Goal: Communication & Community: Share content

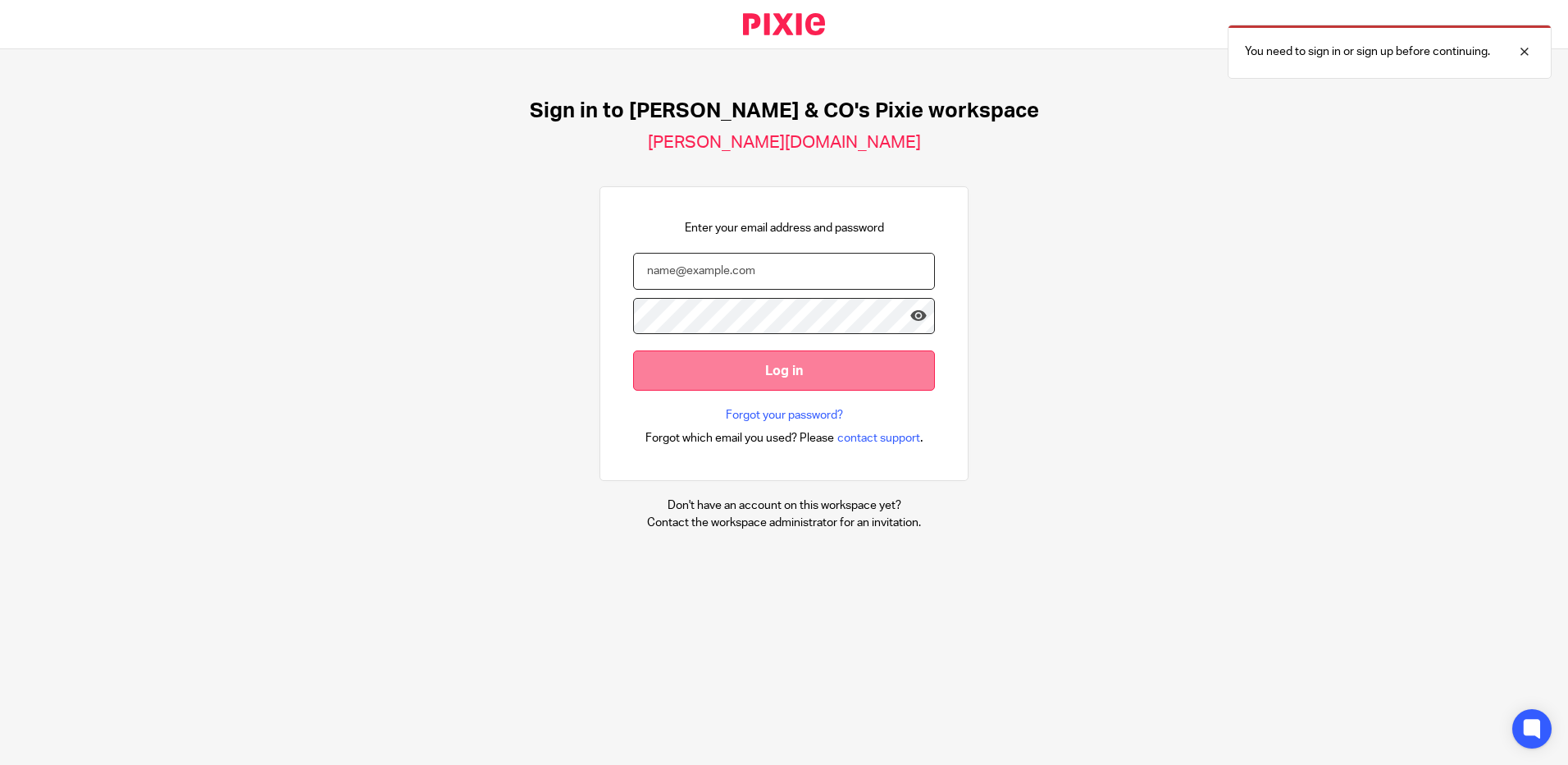
type input "[EMAIL_ADDRESS][DOMAIN_NAME]"
click at [773, 370] on input "Log in" at bounding box center [784, 370] width 301 height 40
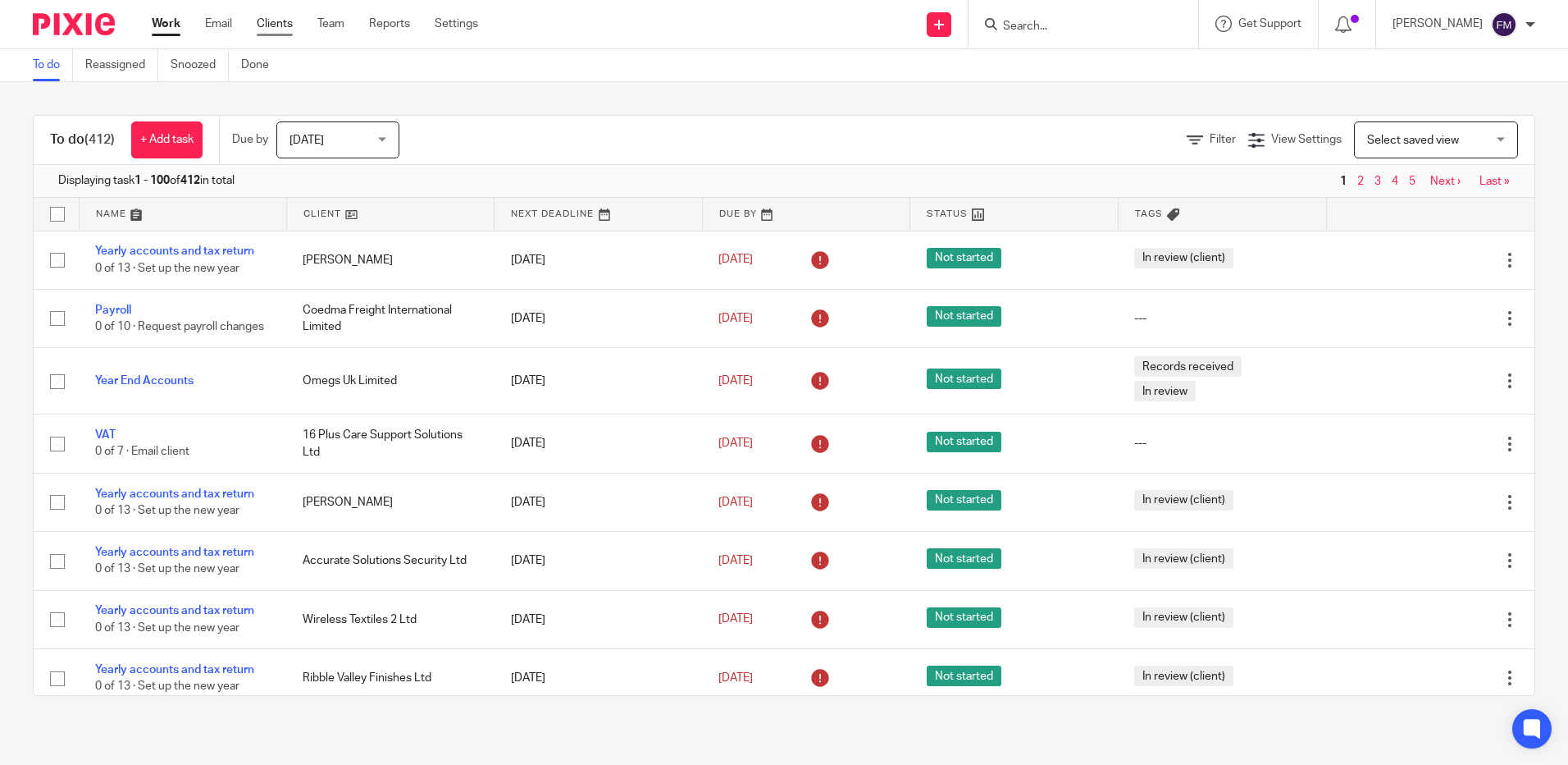
click at [274, 29] on link "Clients" at bounding box center [275, 24] width 36 height 17
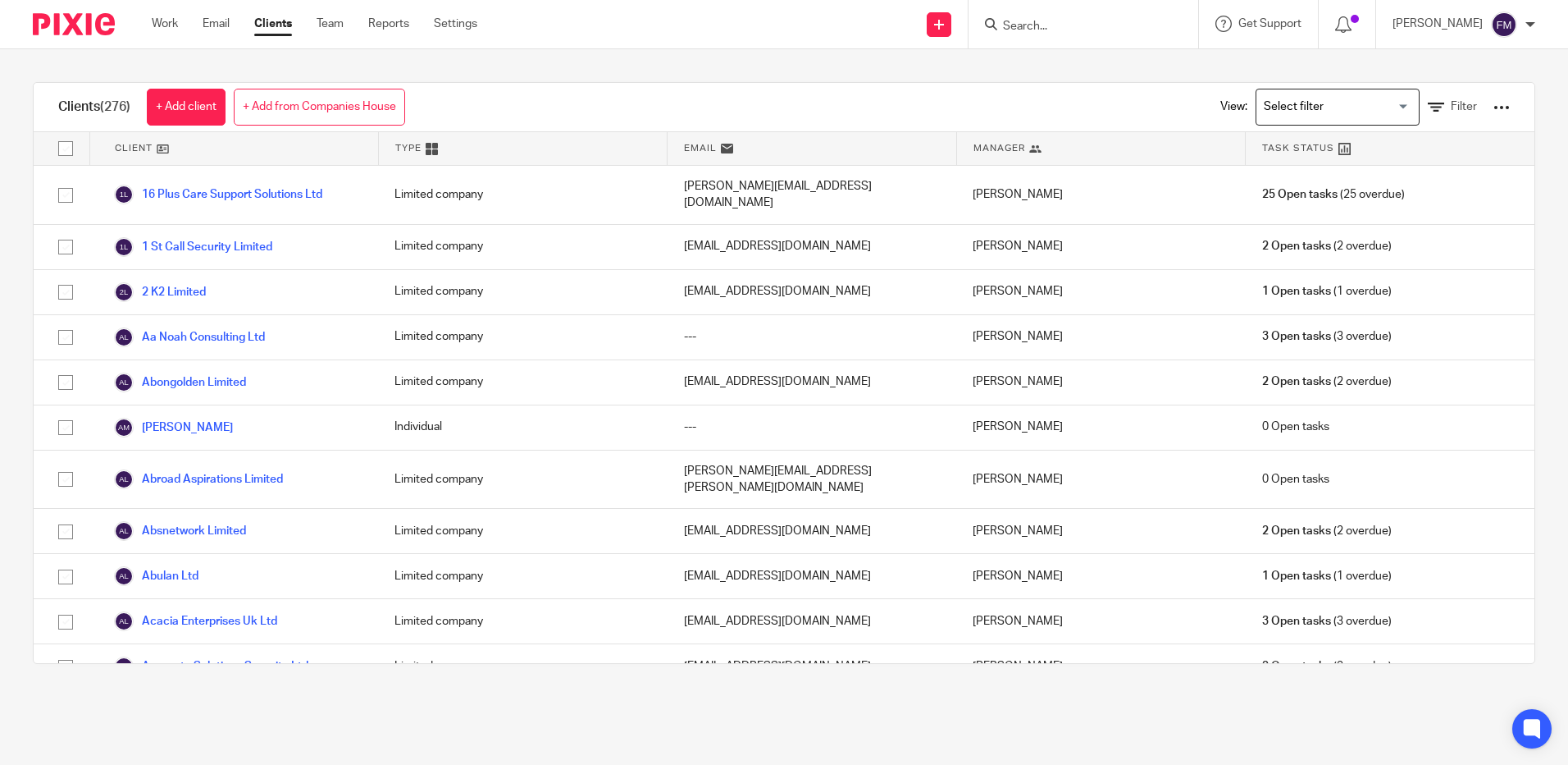
click at [71, 153] on input "checkbox" at bounding box center [66, 149] width 31 height 31
checkbox input "true"
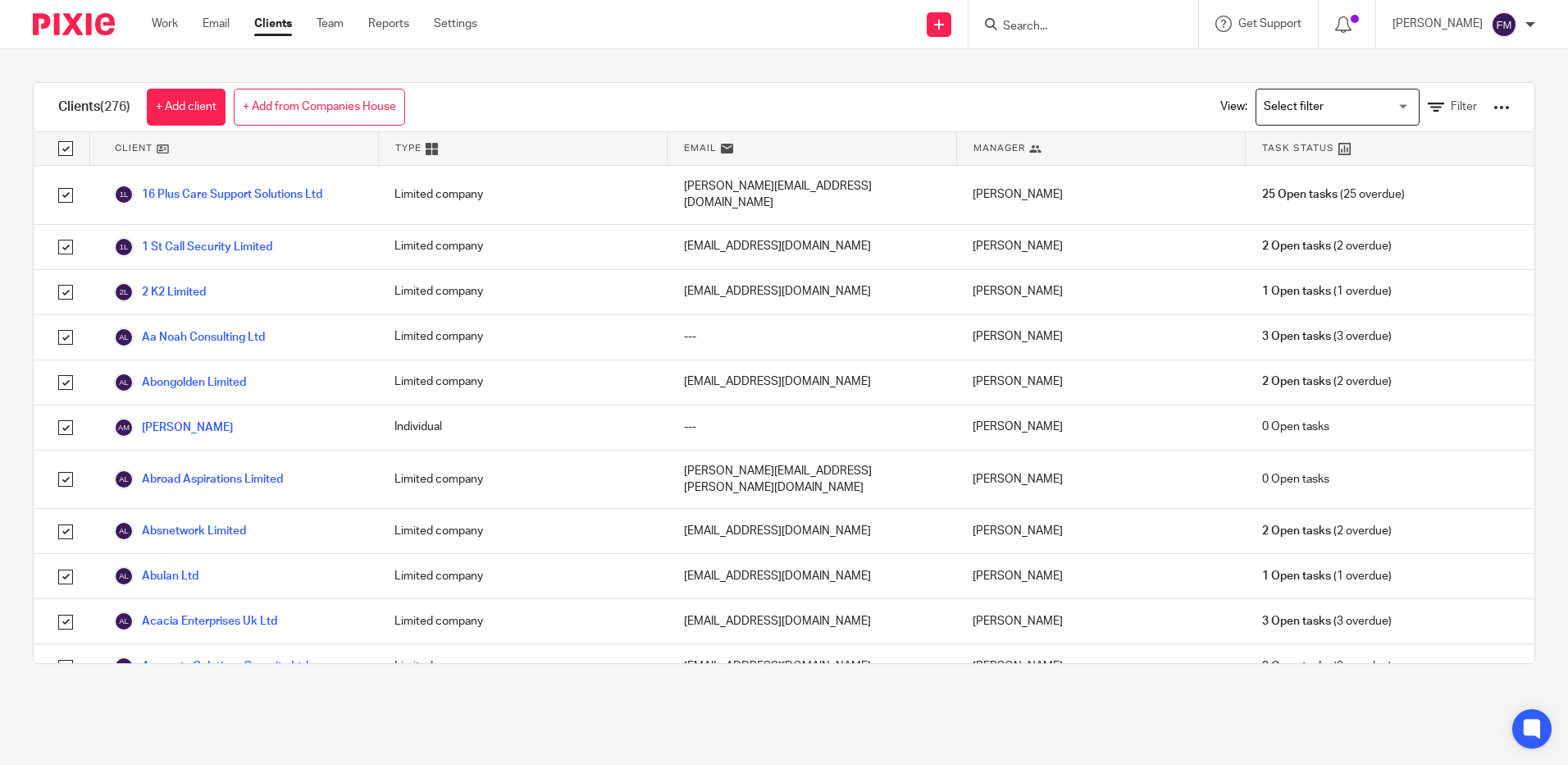
checkbox input "true"
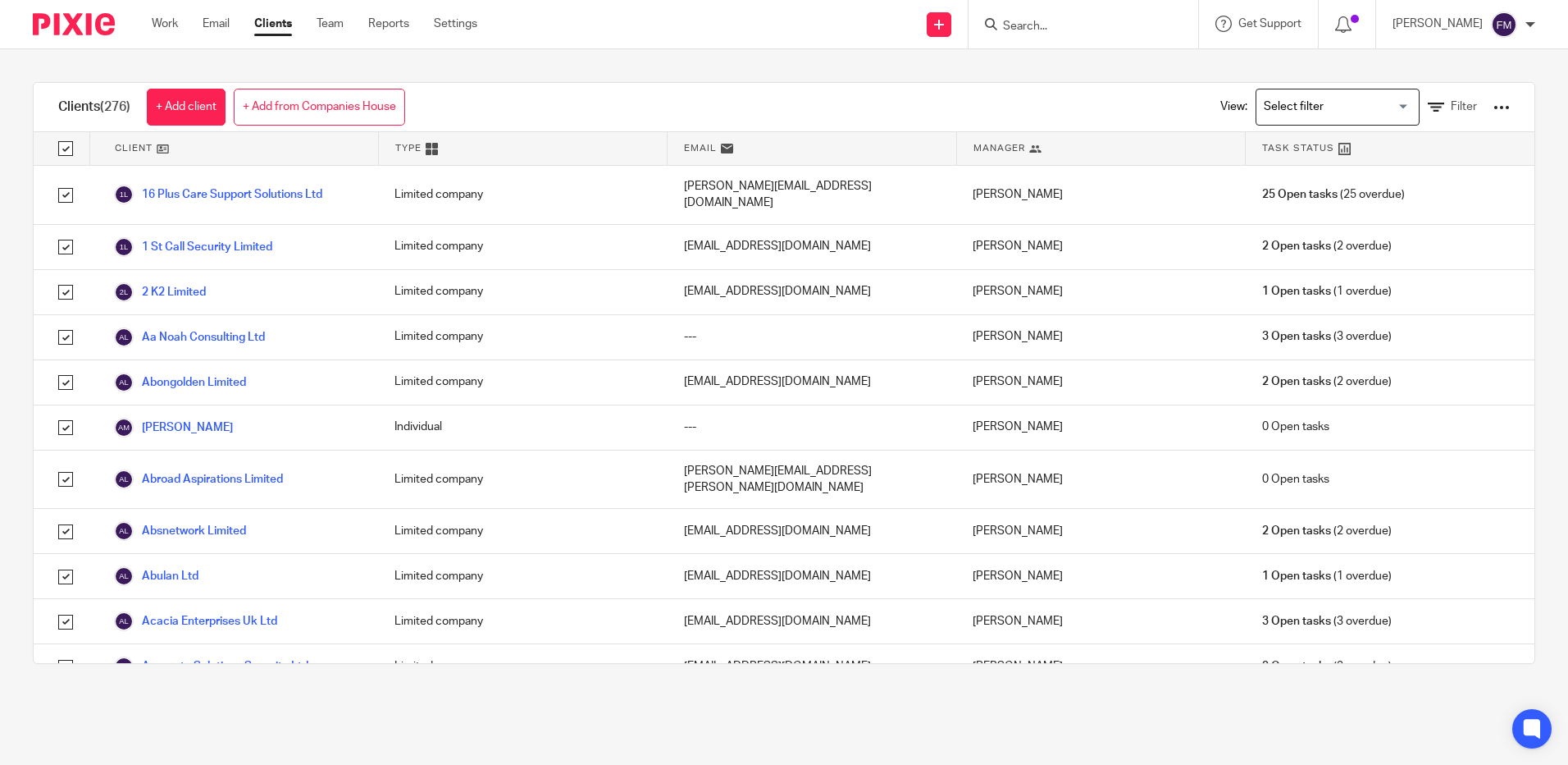
checkbox input "true"
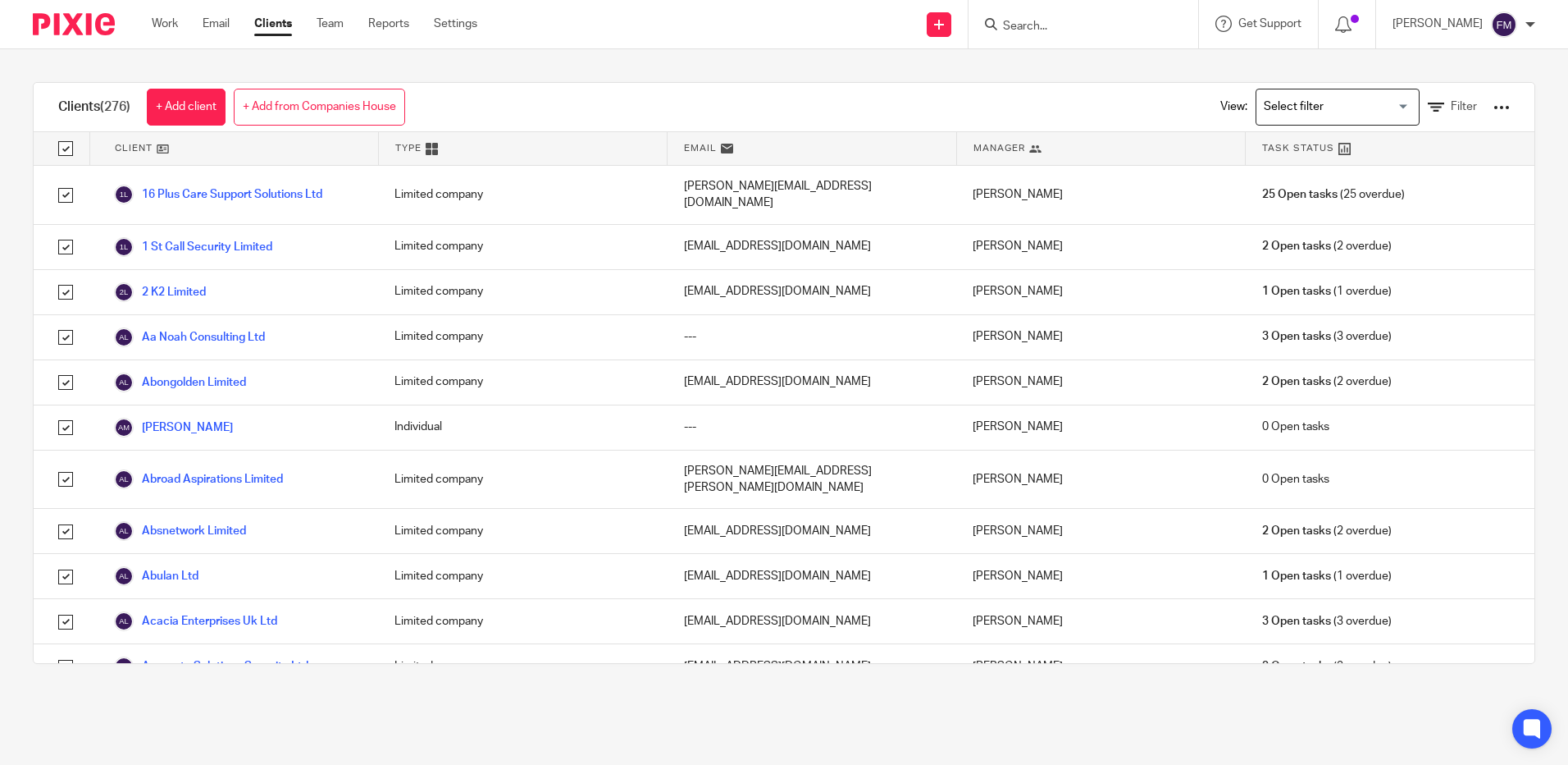
checkbox input "true"
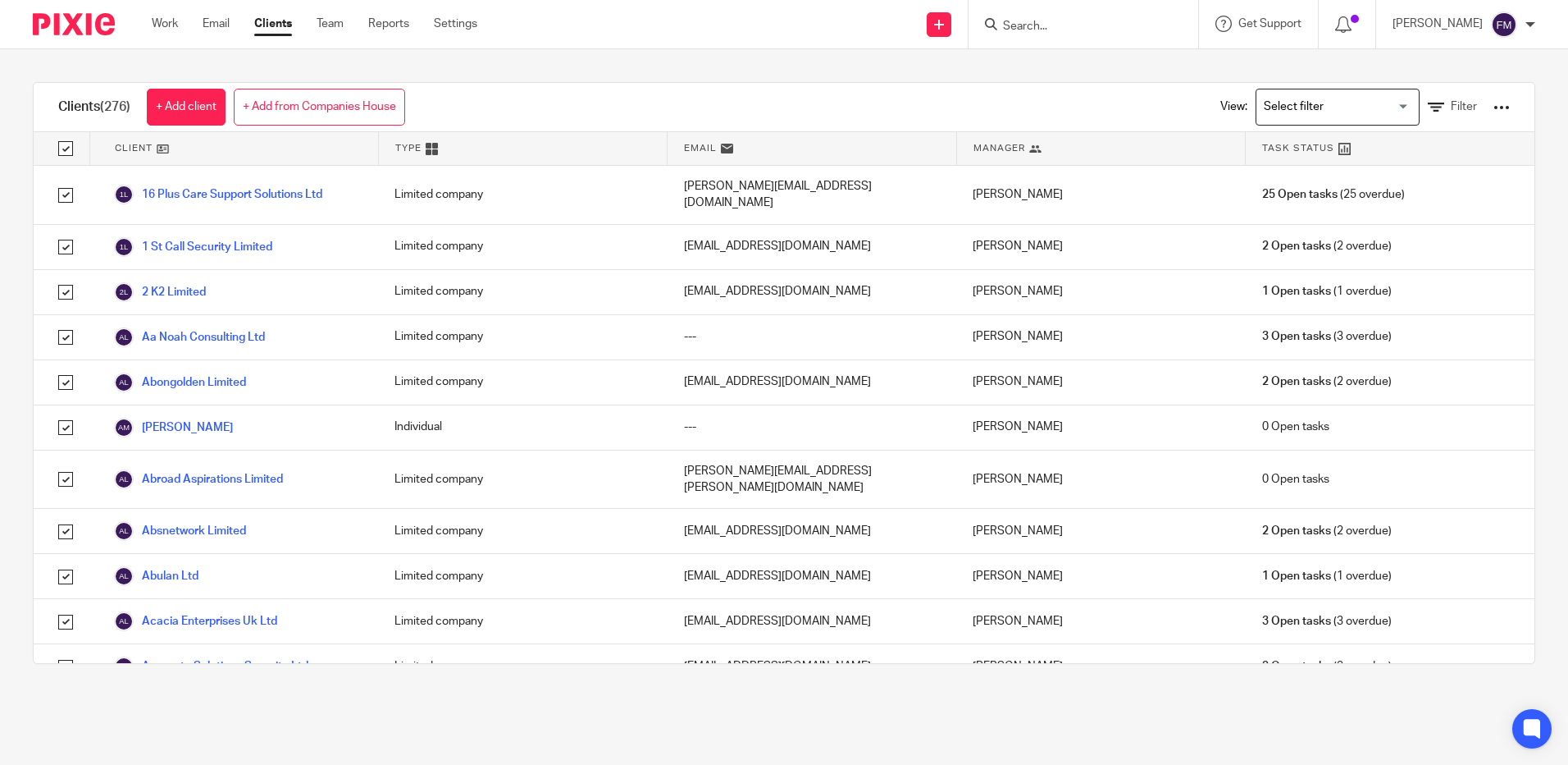
checkbox input "true"
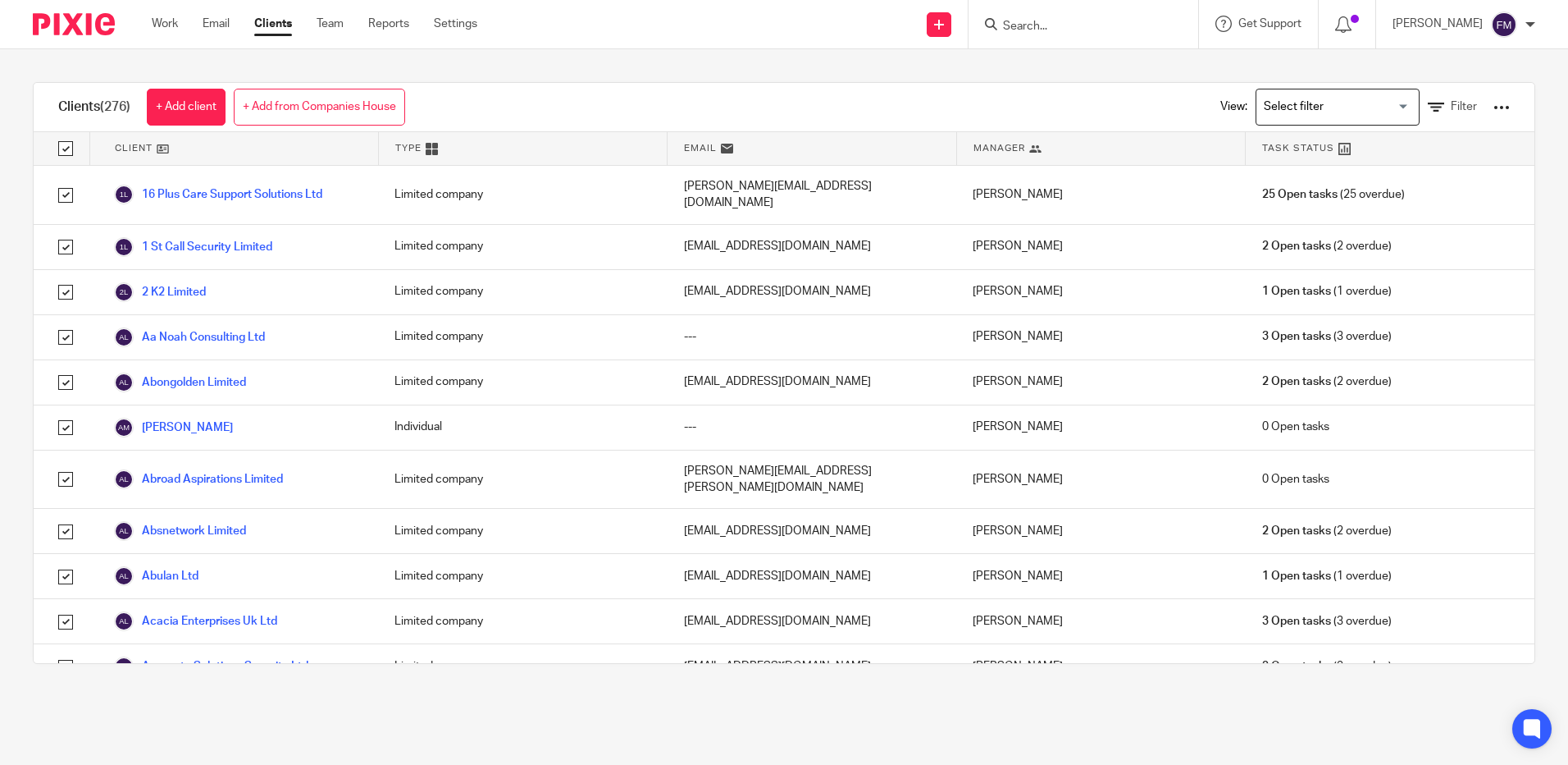
checkbox input "true"
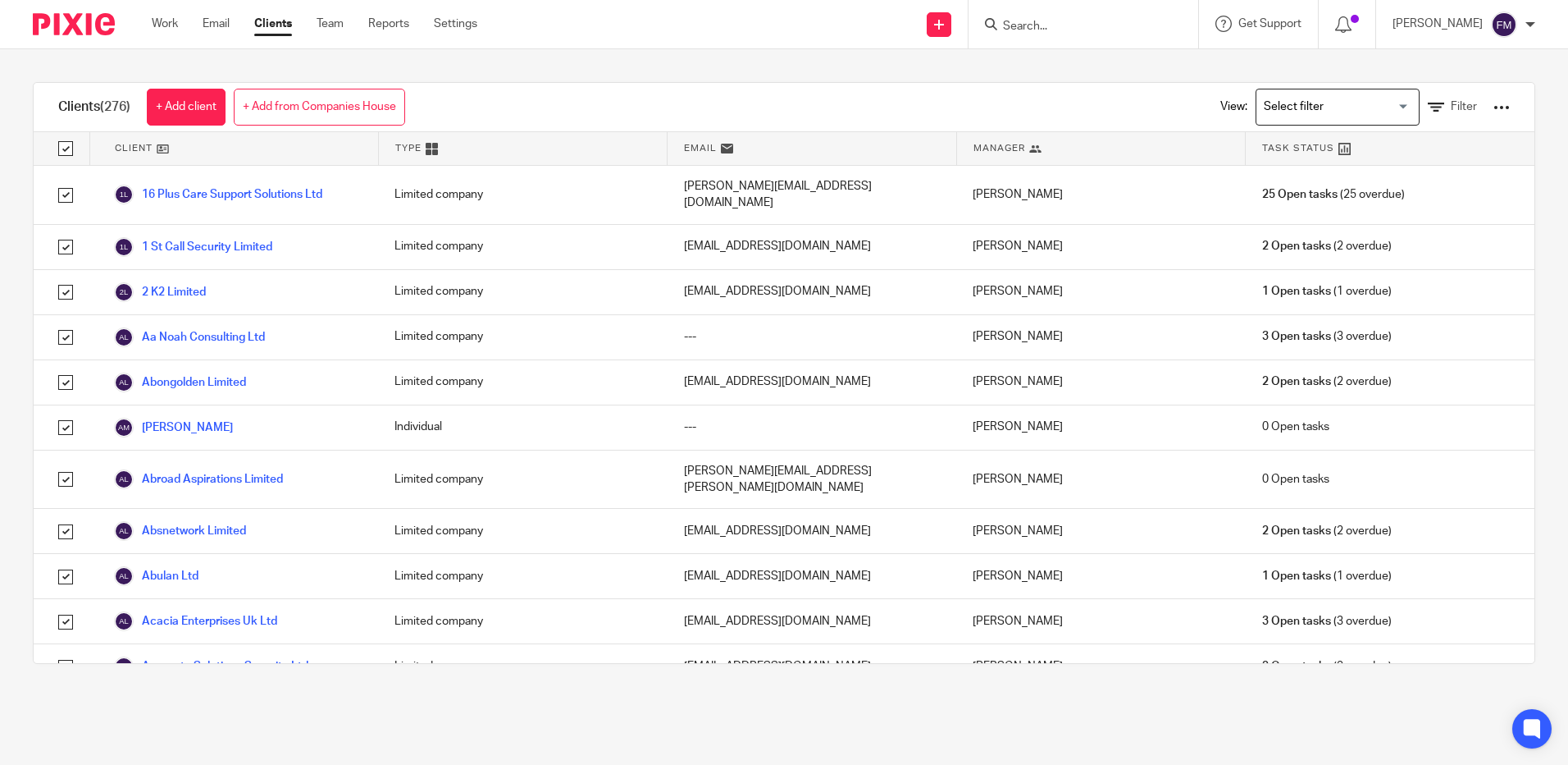
checkbox input "true"
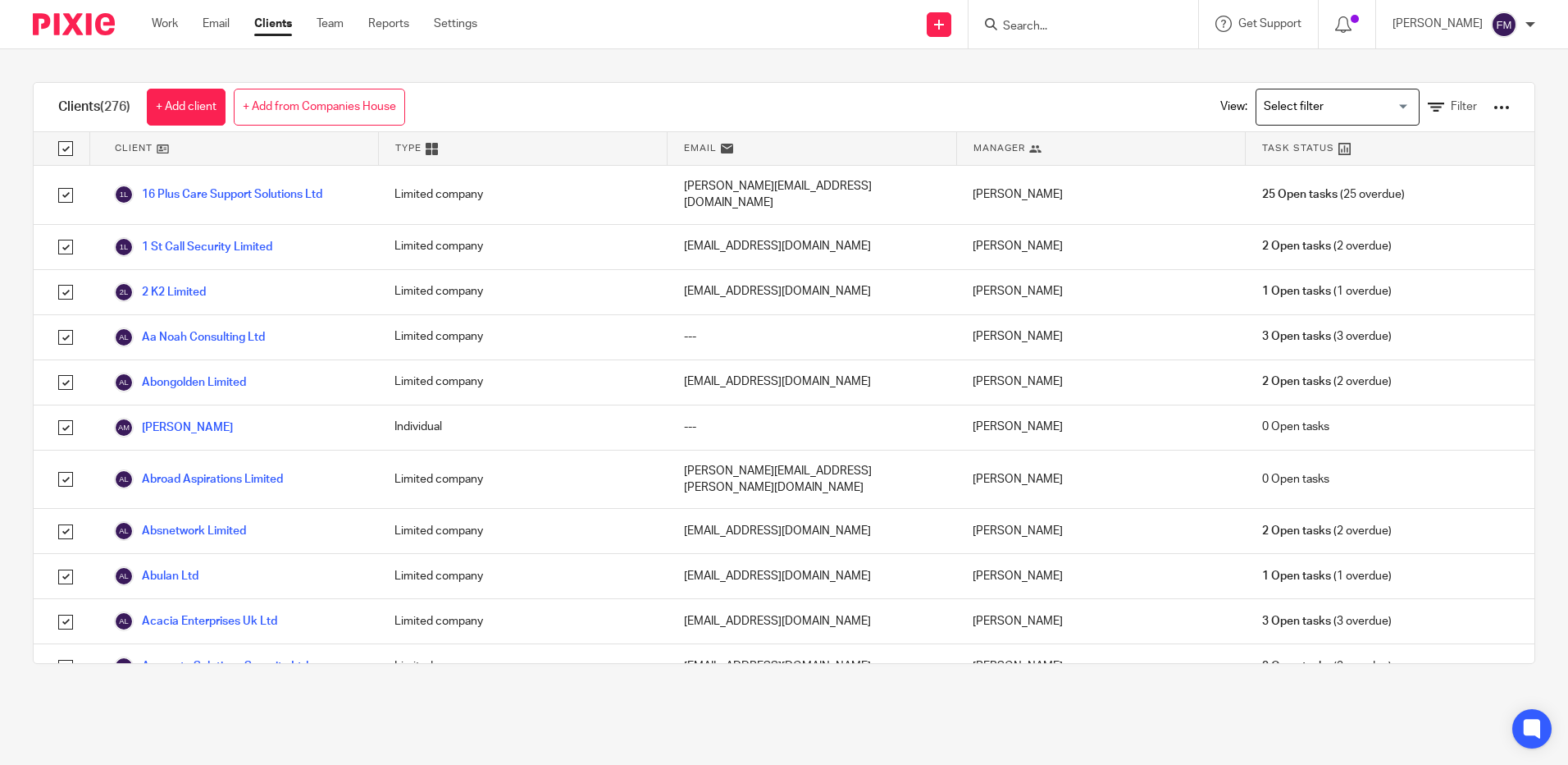
checkbox input "true"
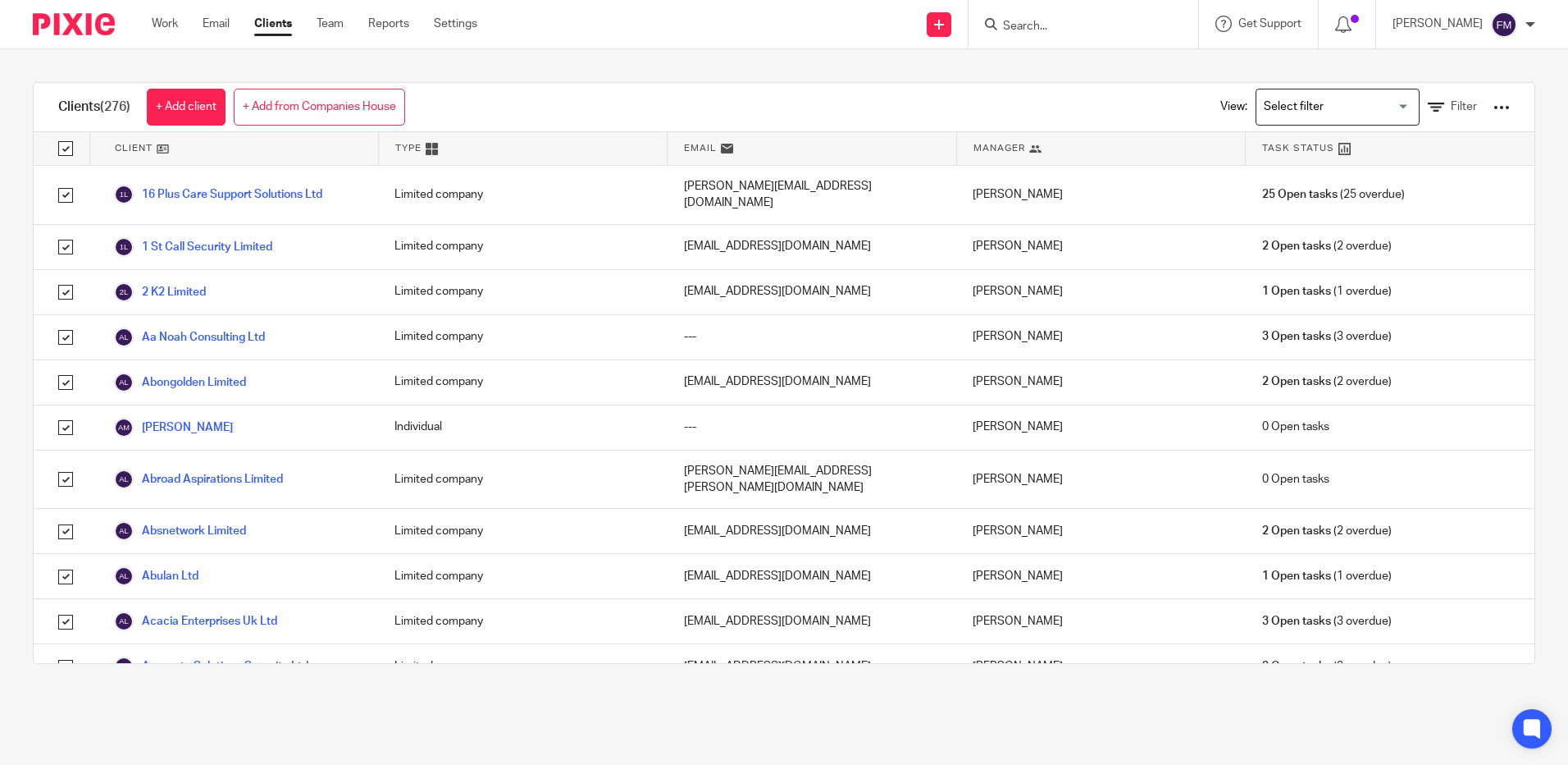
checkbox input "true"
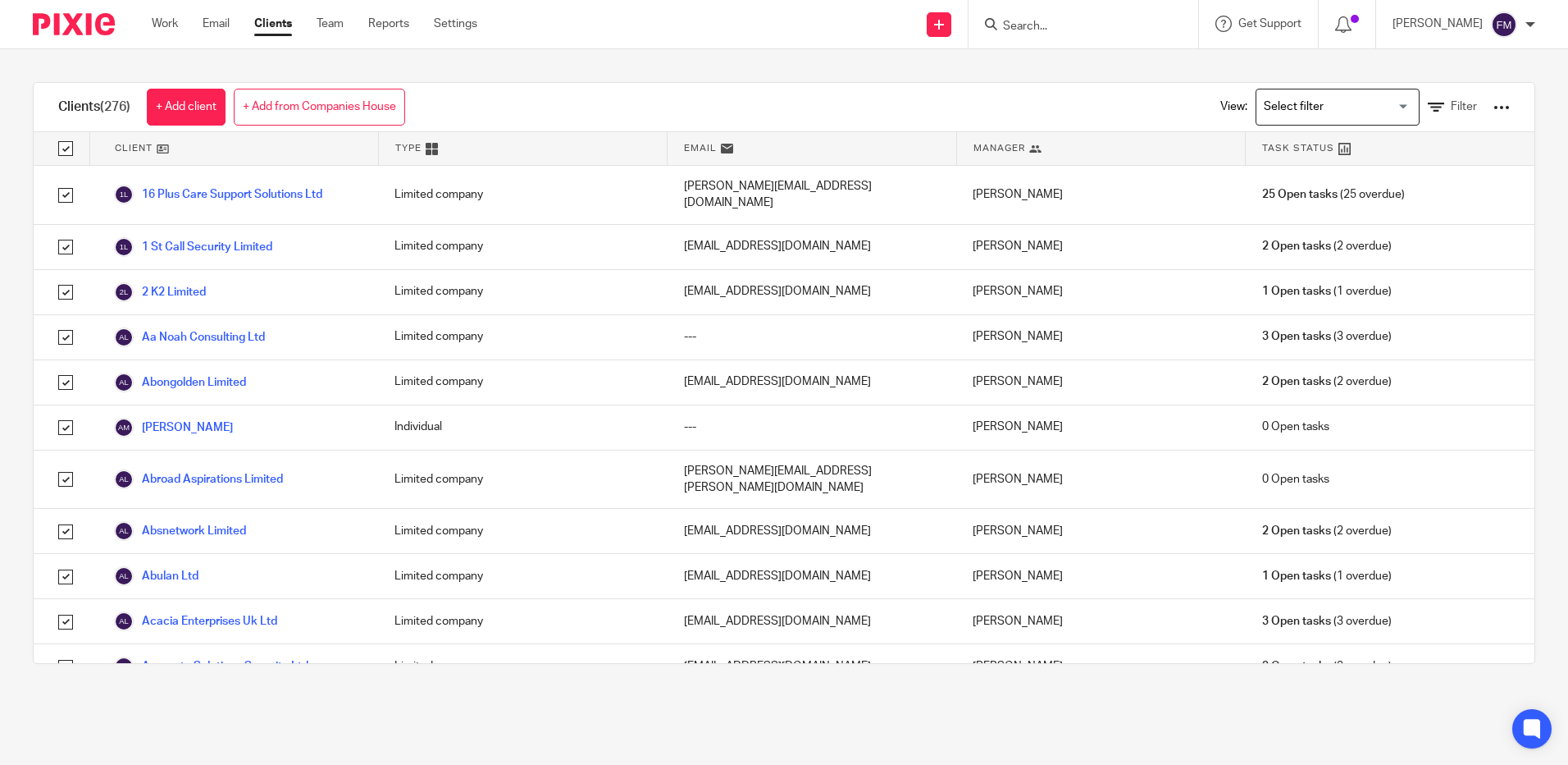
checkbox input "true"
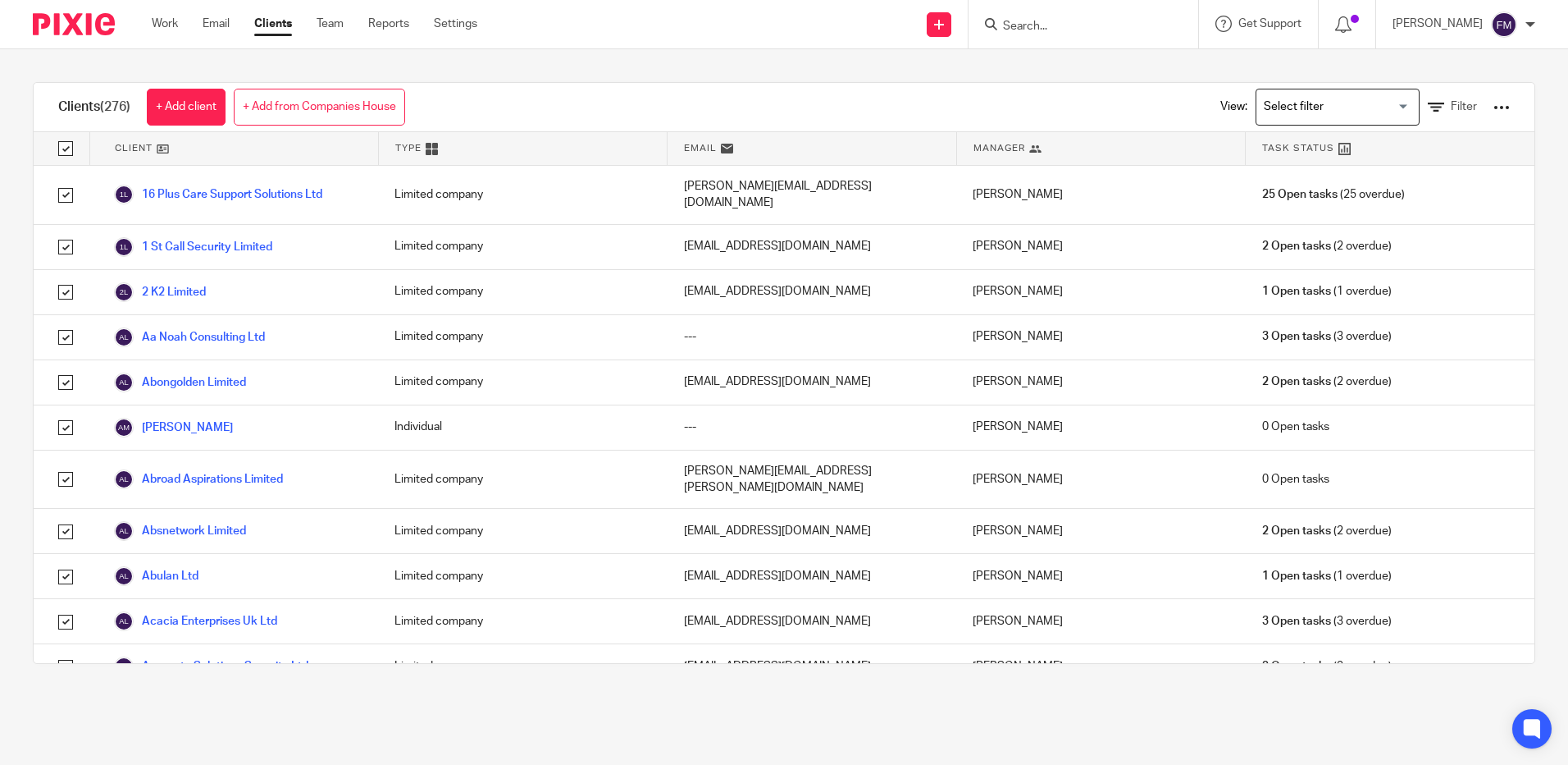
checkbox input "true"
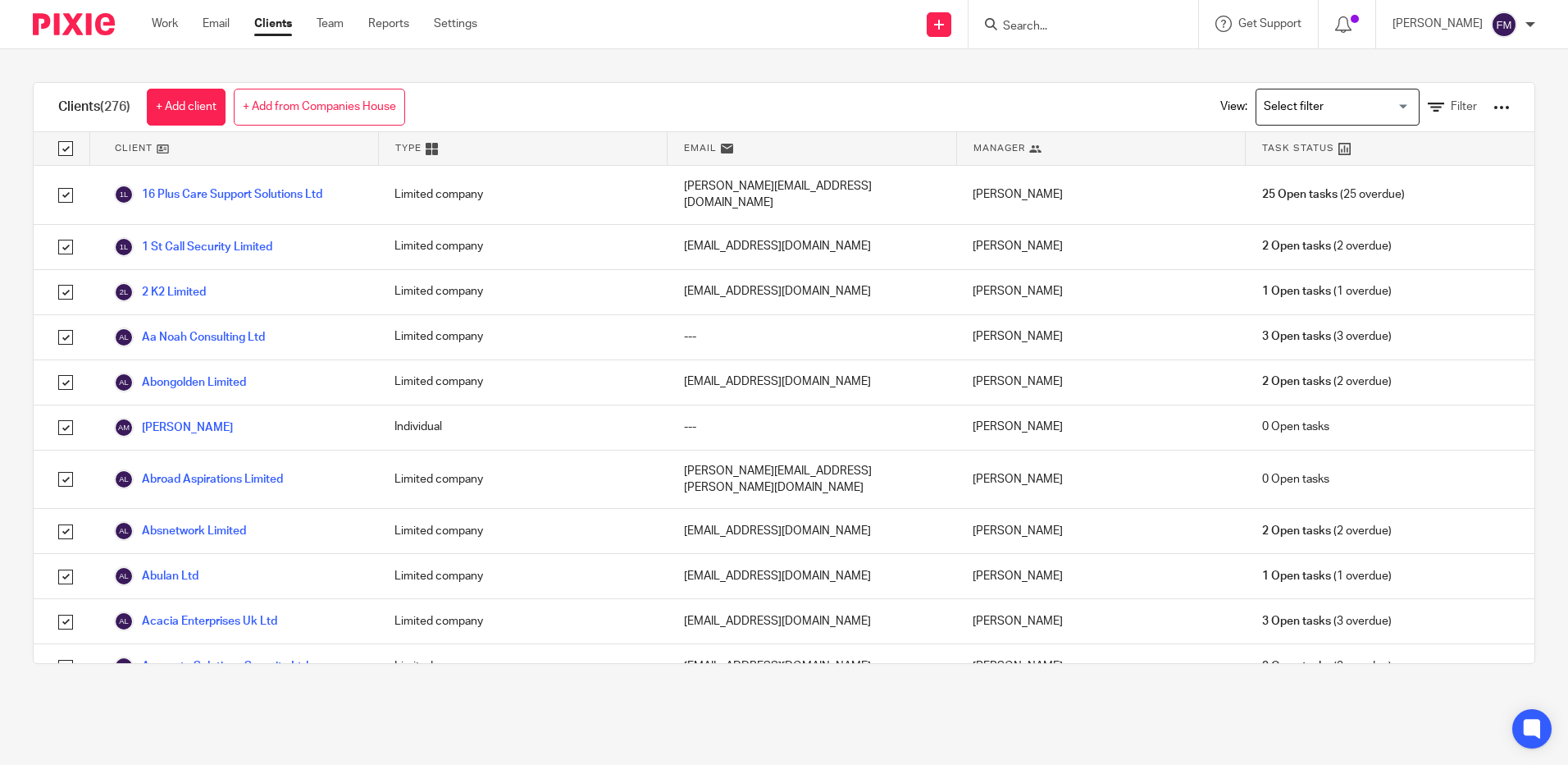
checkbox input "true"
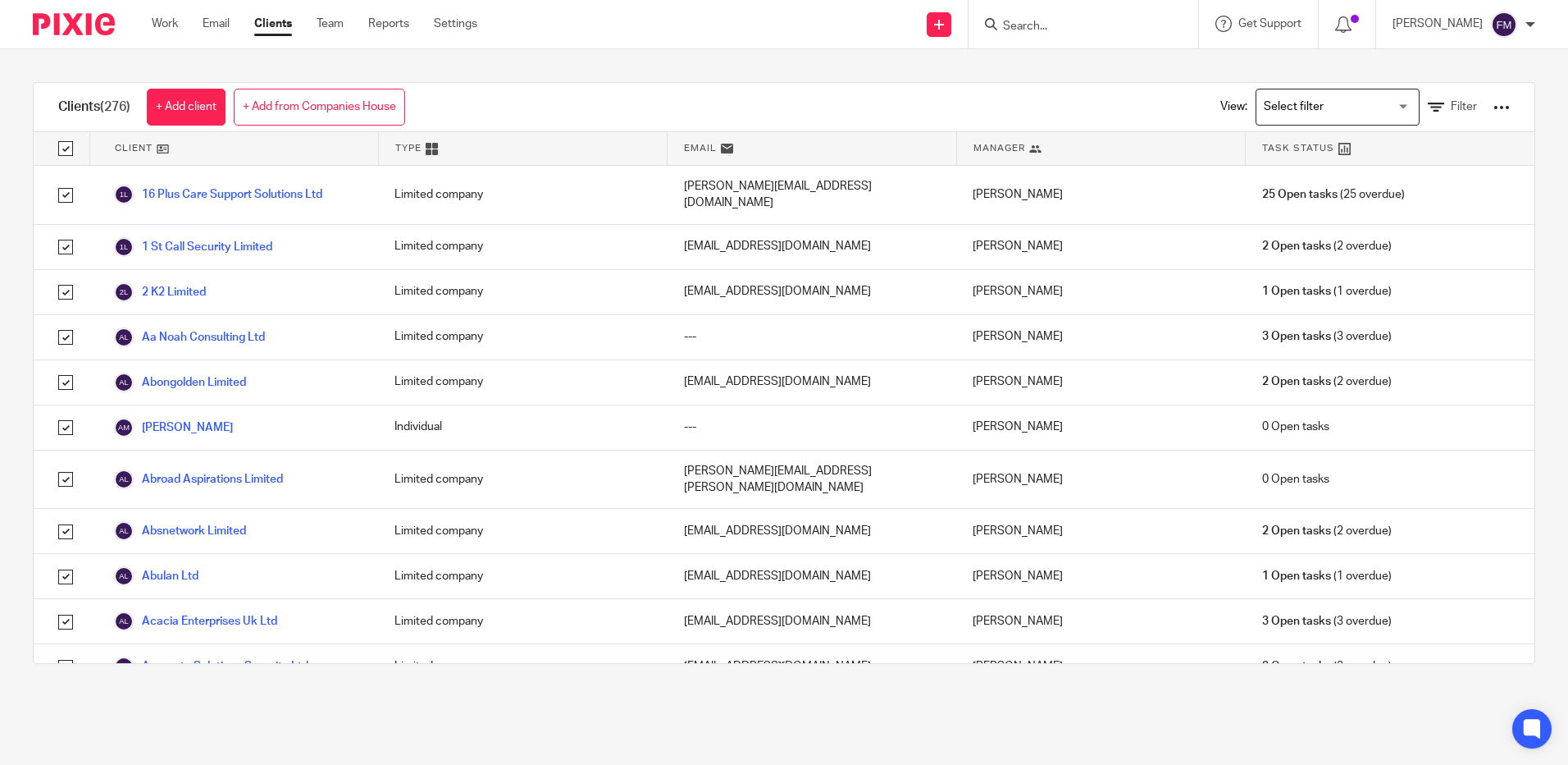
checkbox input "true"
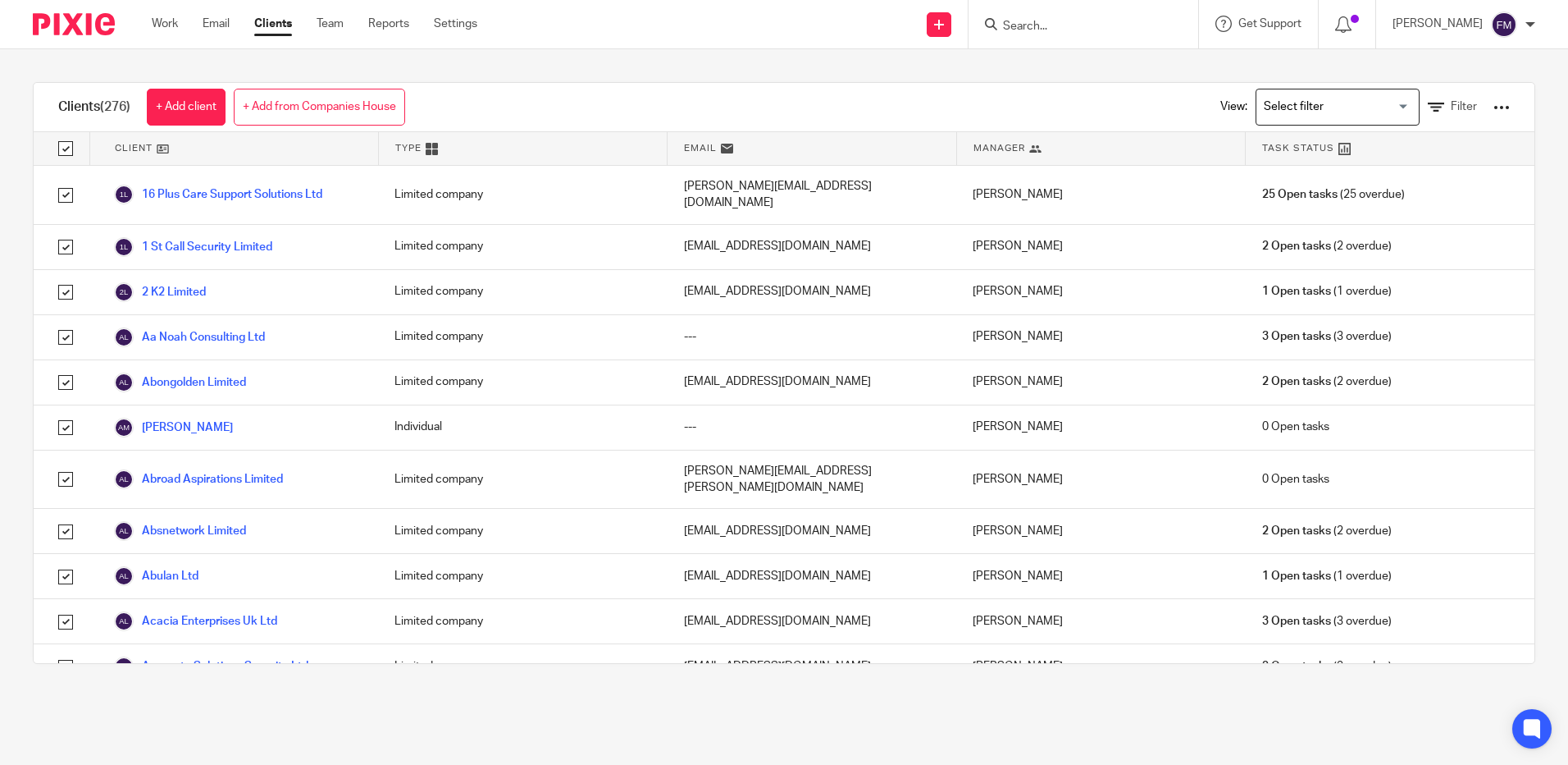
checkbox input "true"
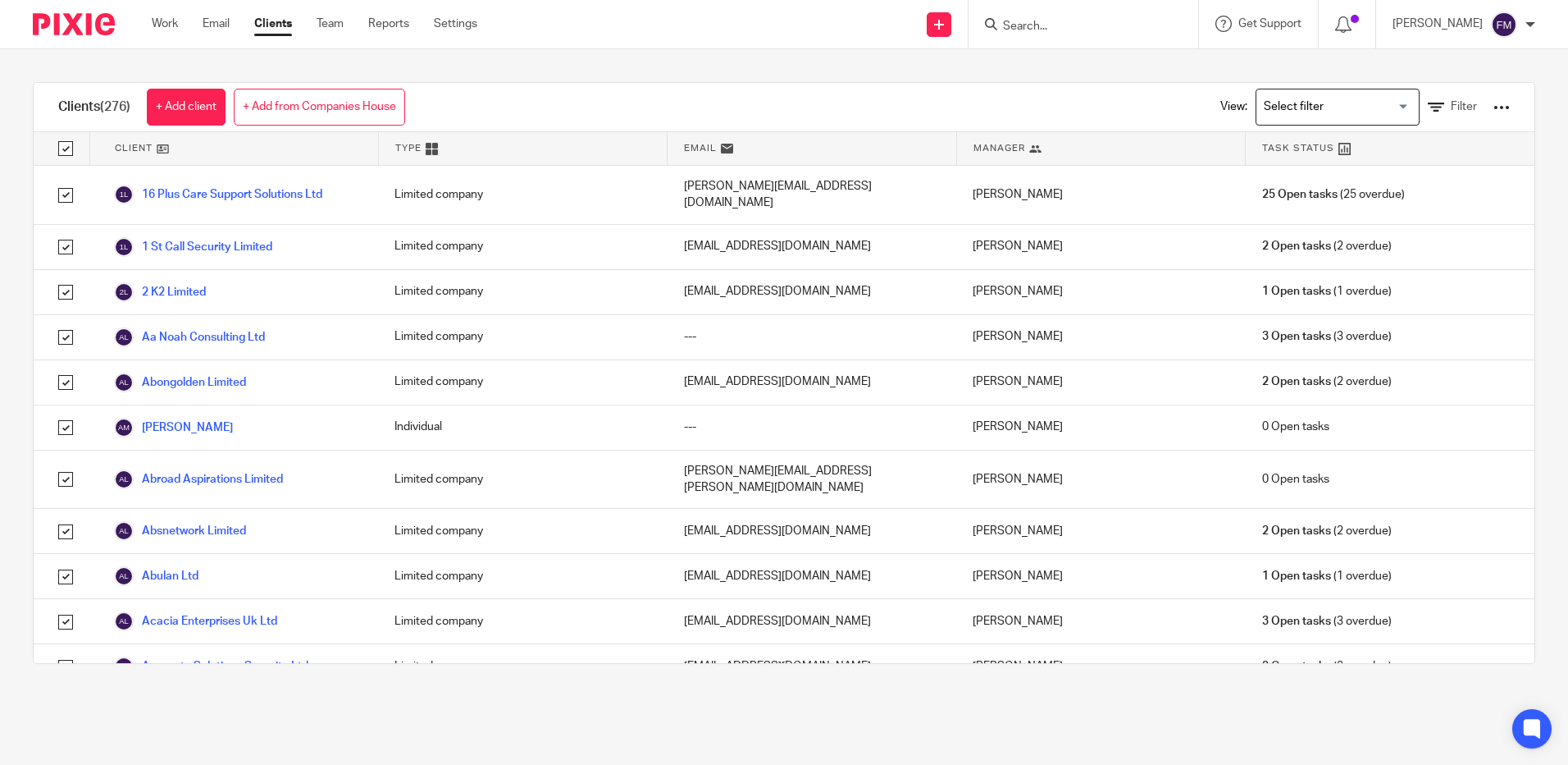
checkbox input "true"
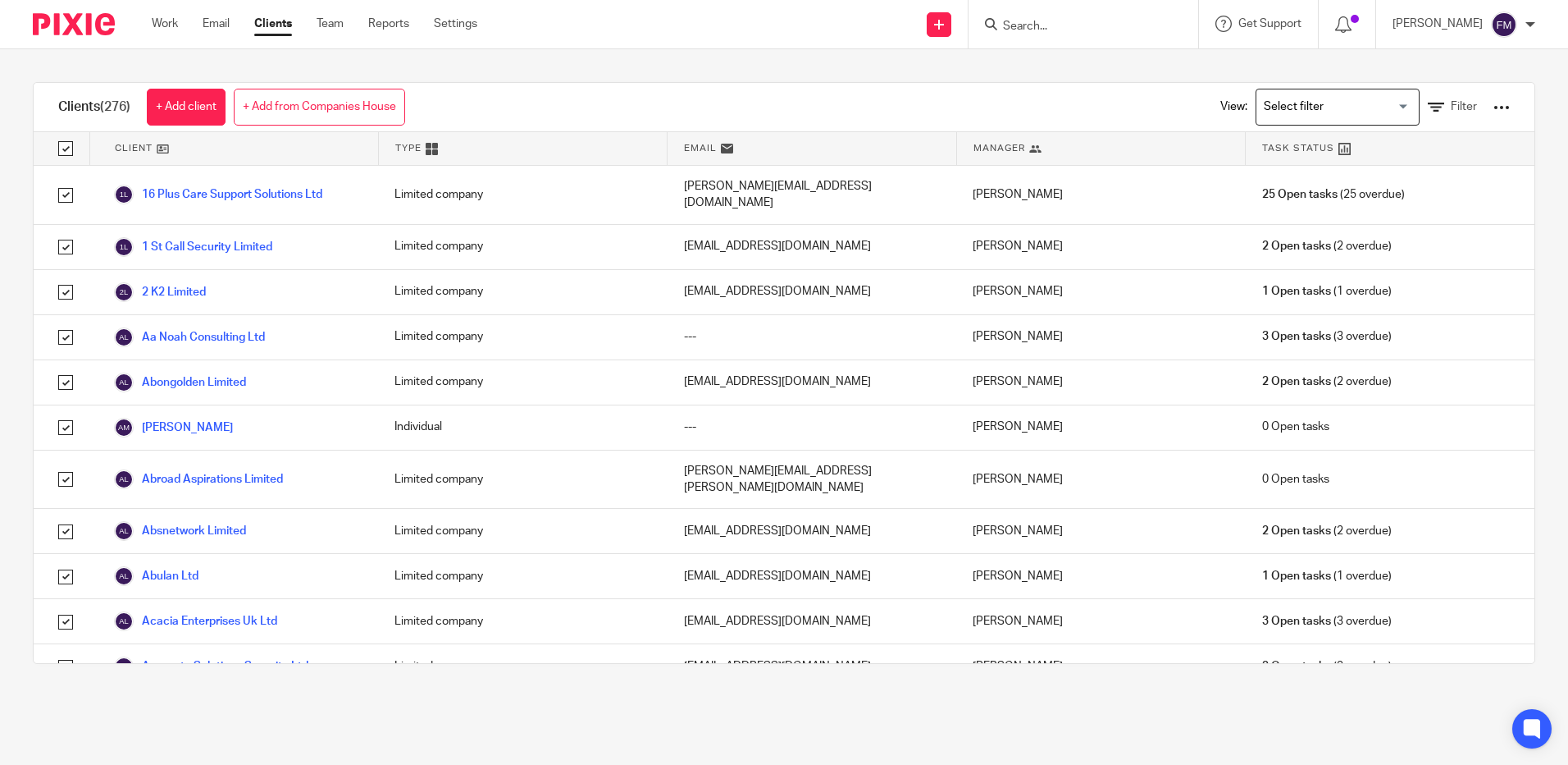
checkbox input "true"
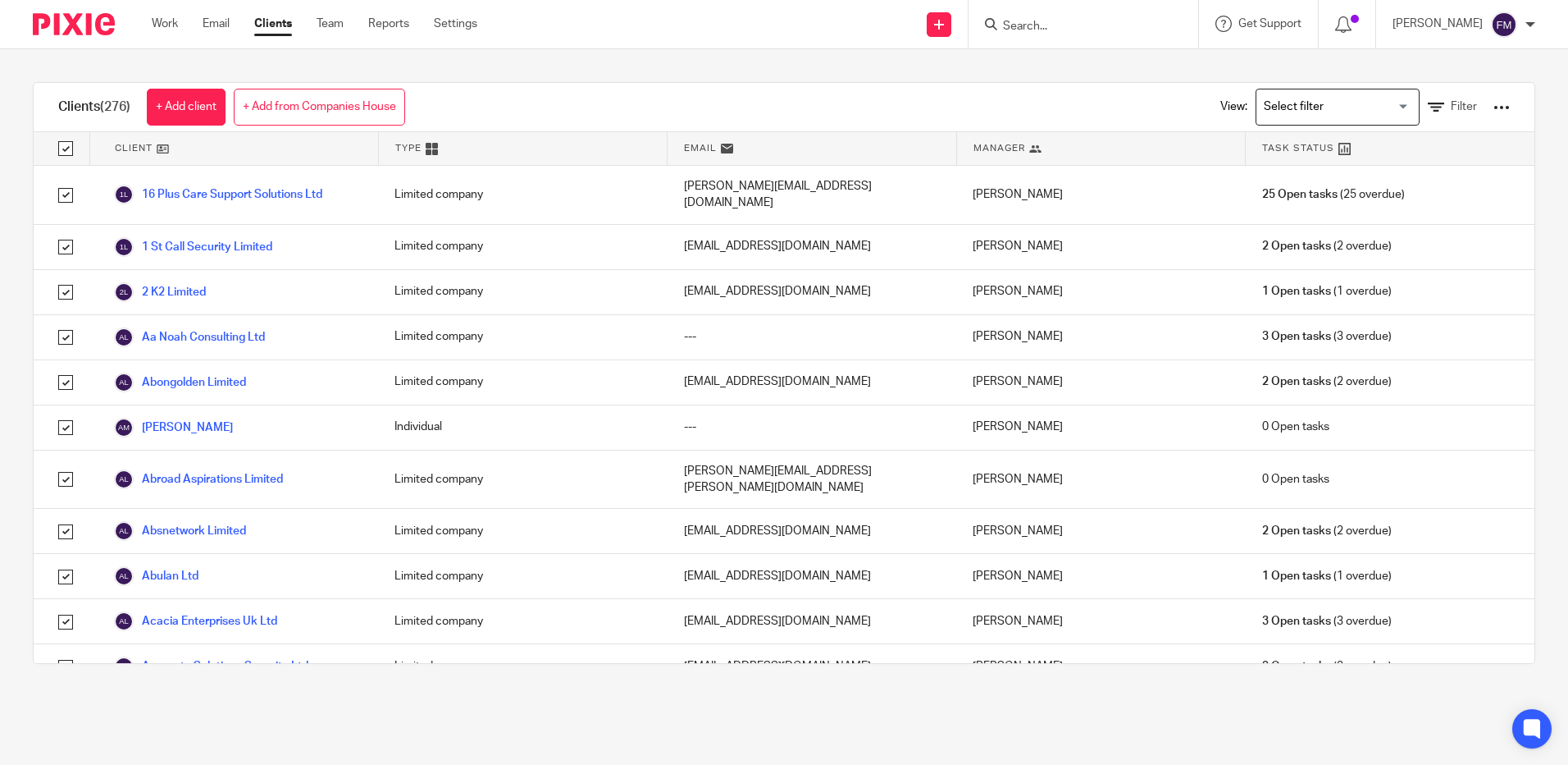
checkbox input "true"
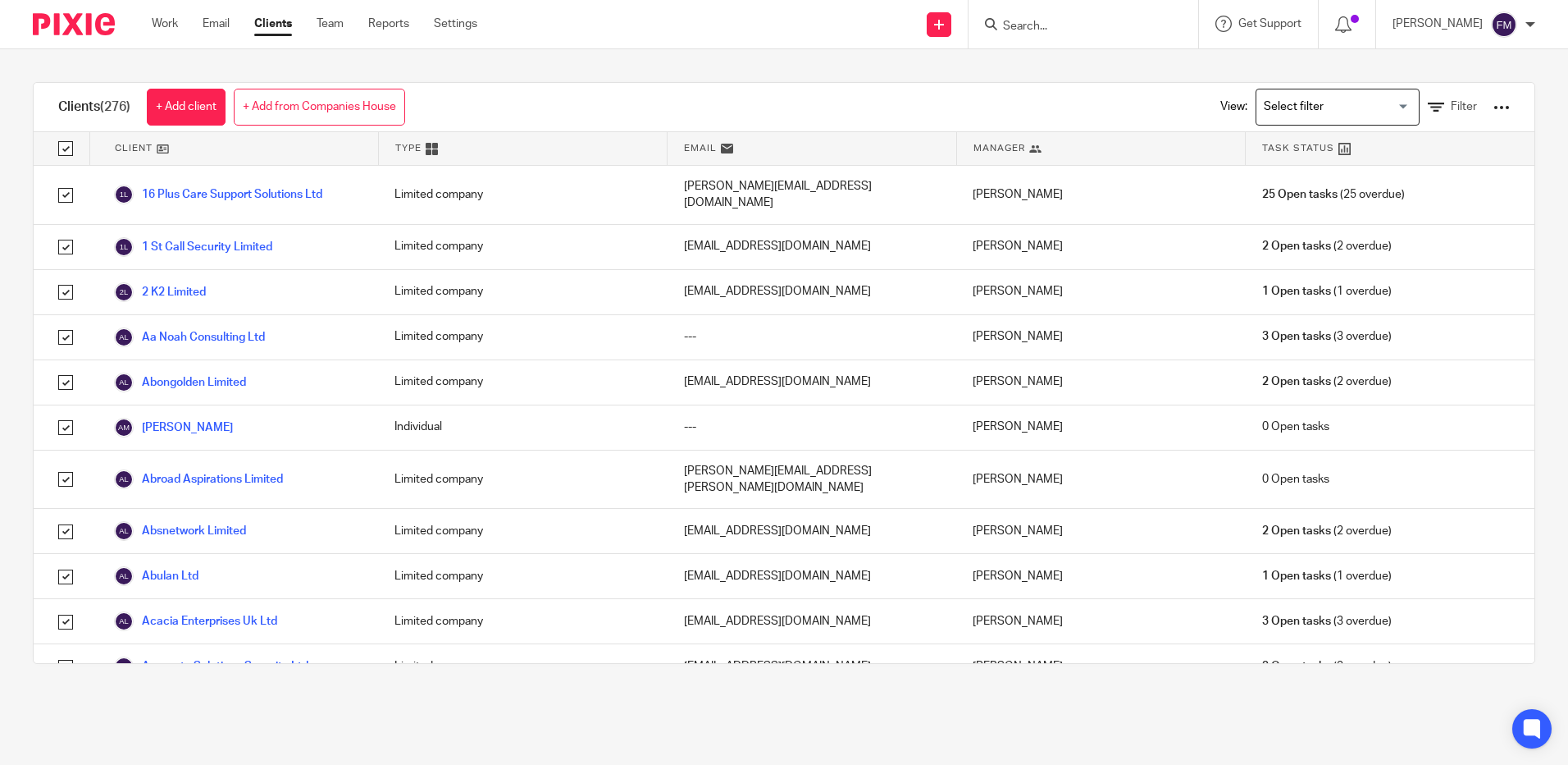
checkbox input "true"
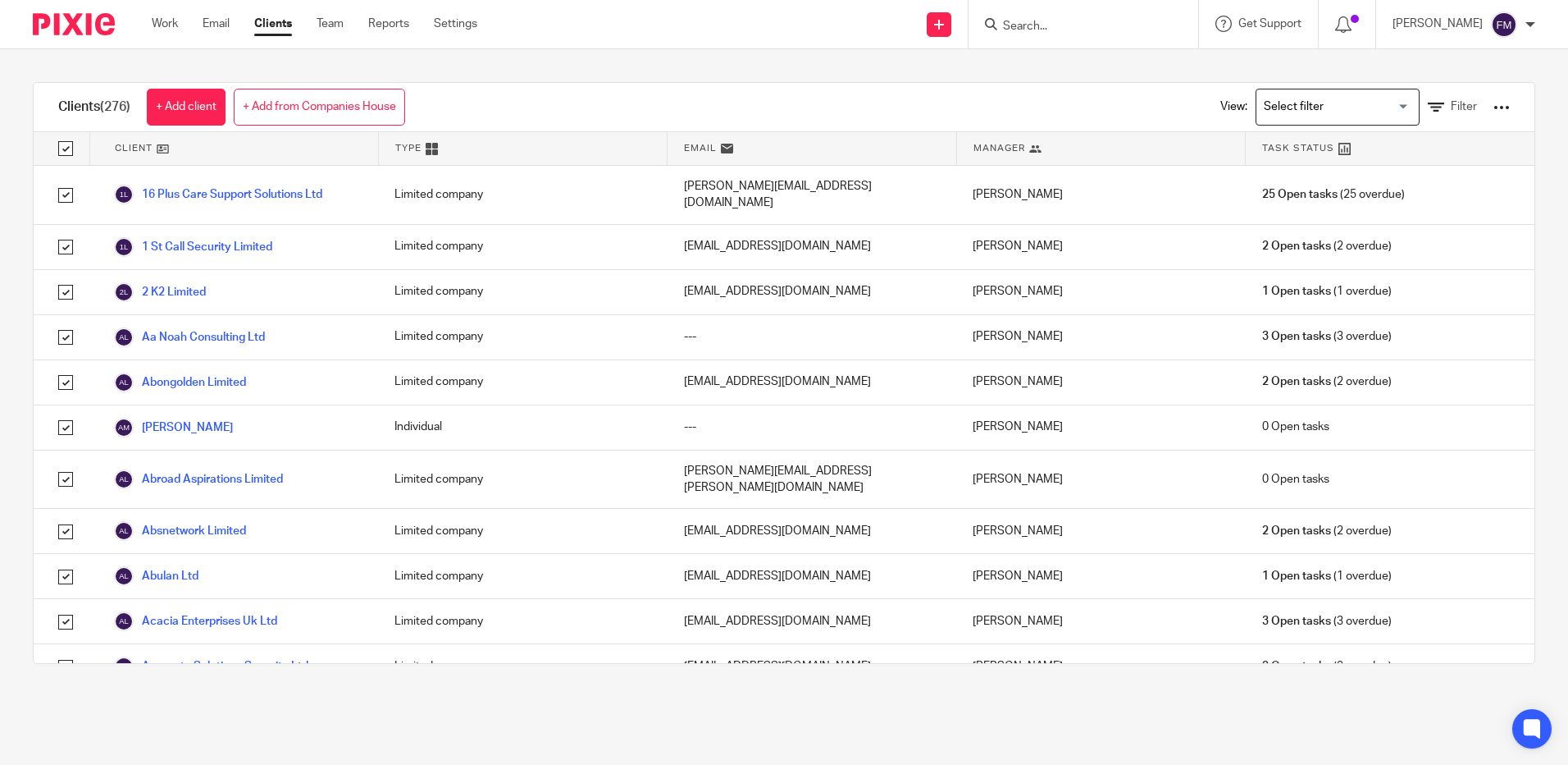
checkbox input "true"
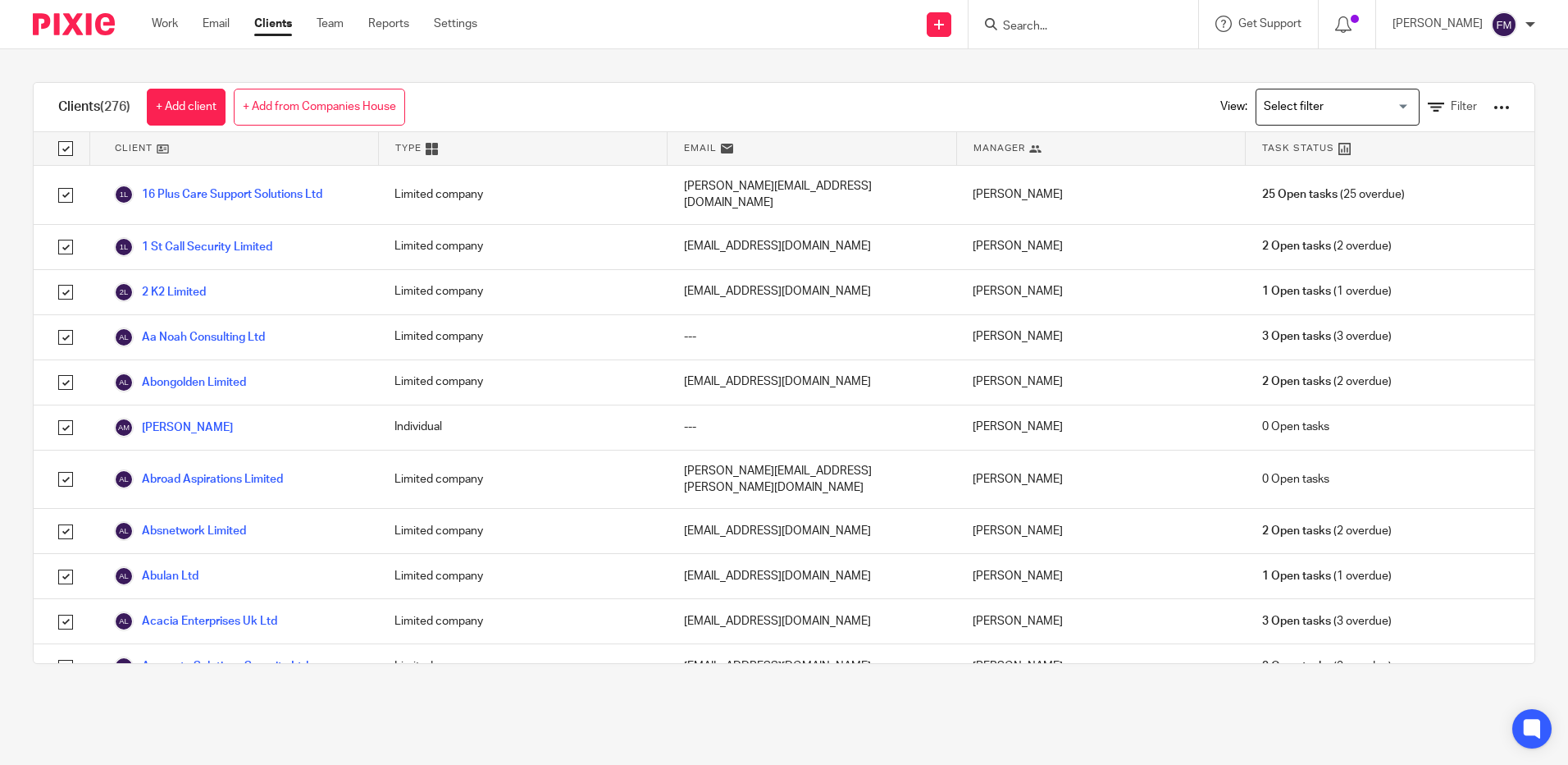
checkbox input "true"
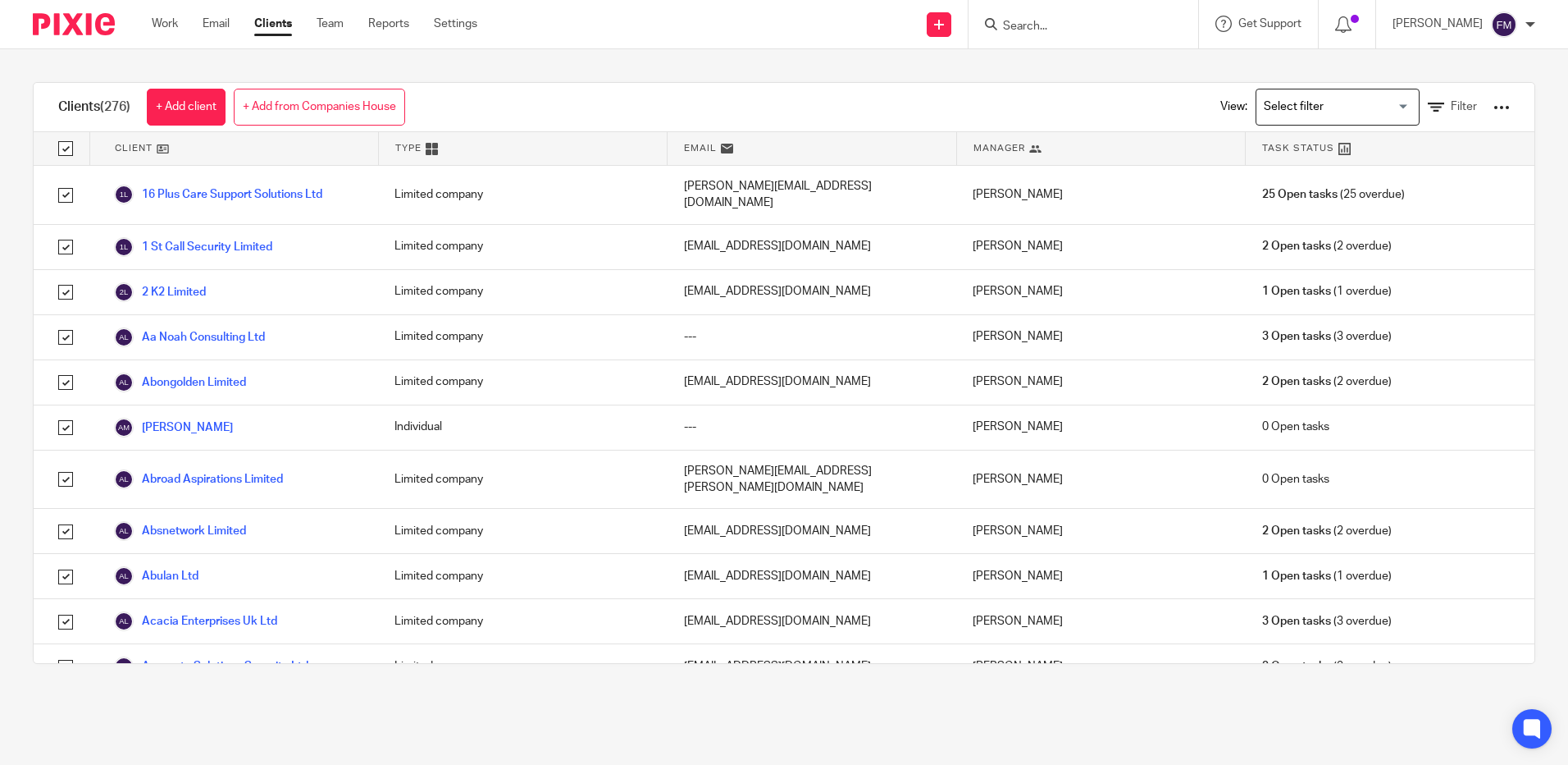
checkbox input "true"
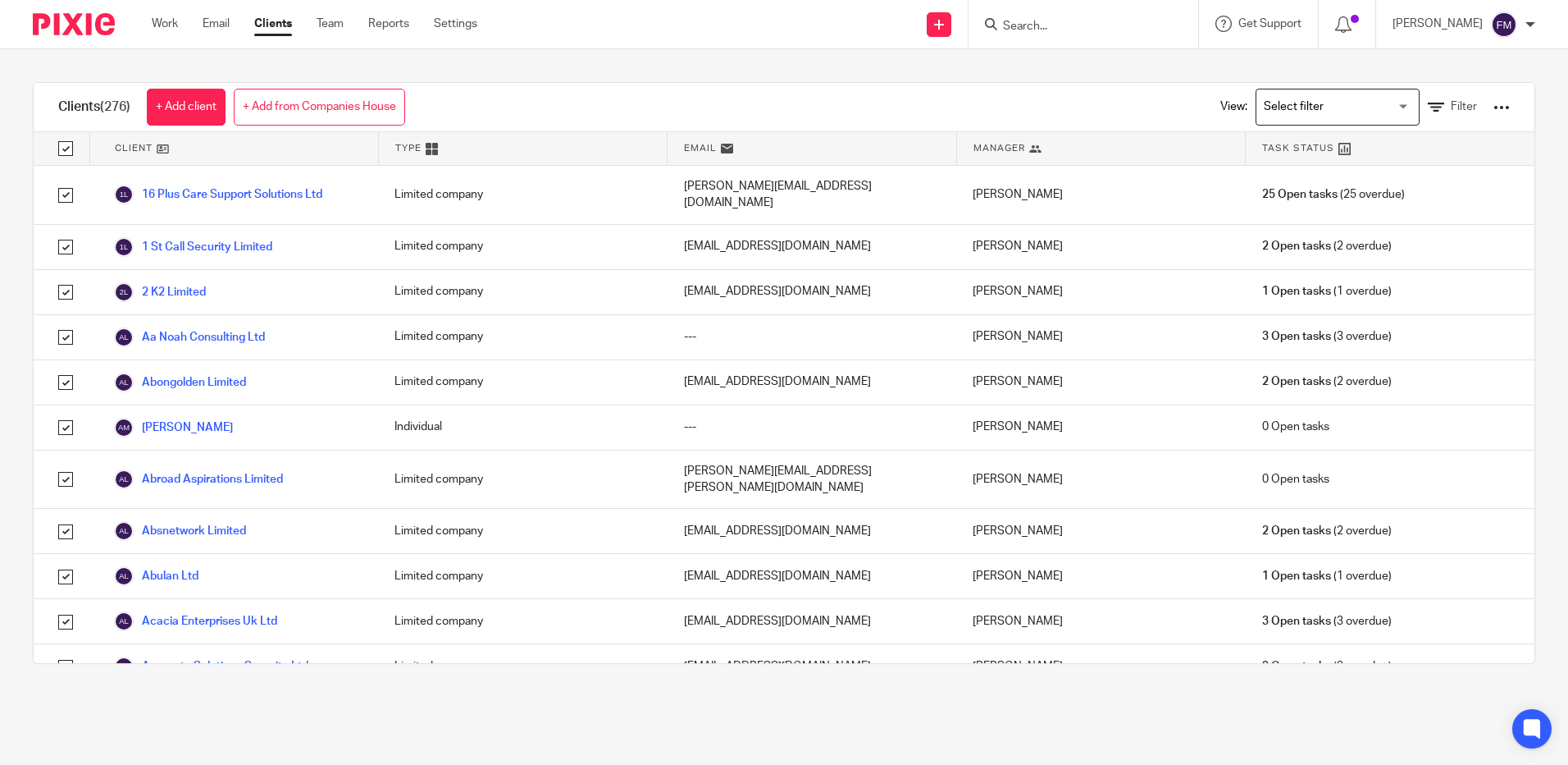
checkbox input "true"
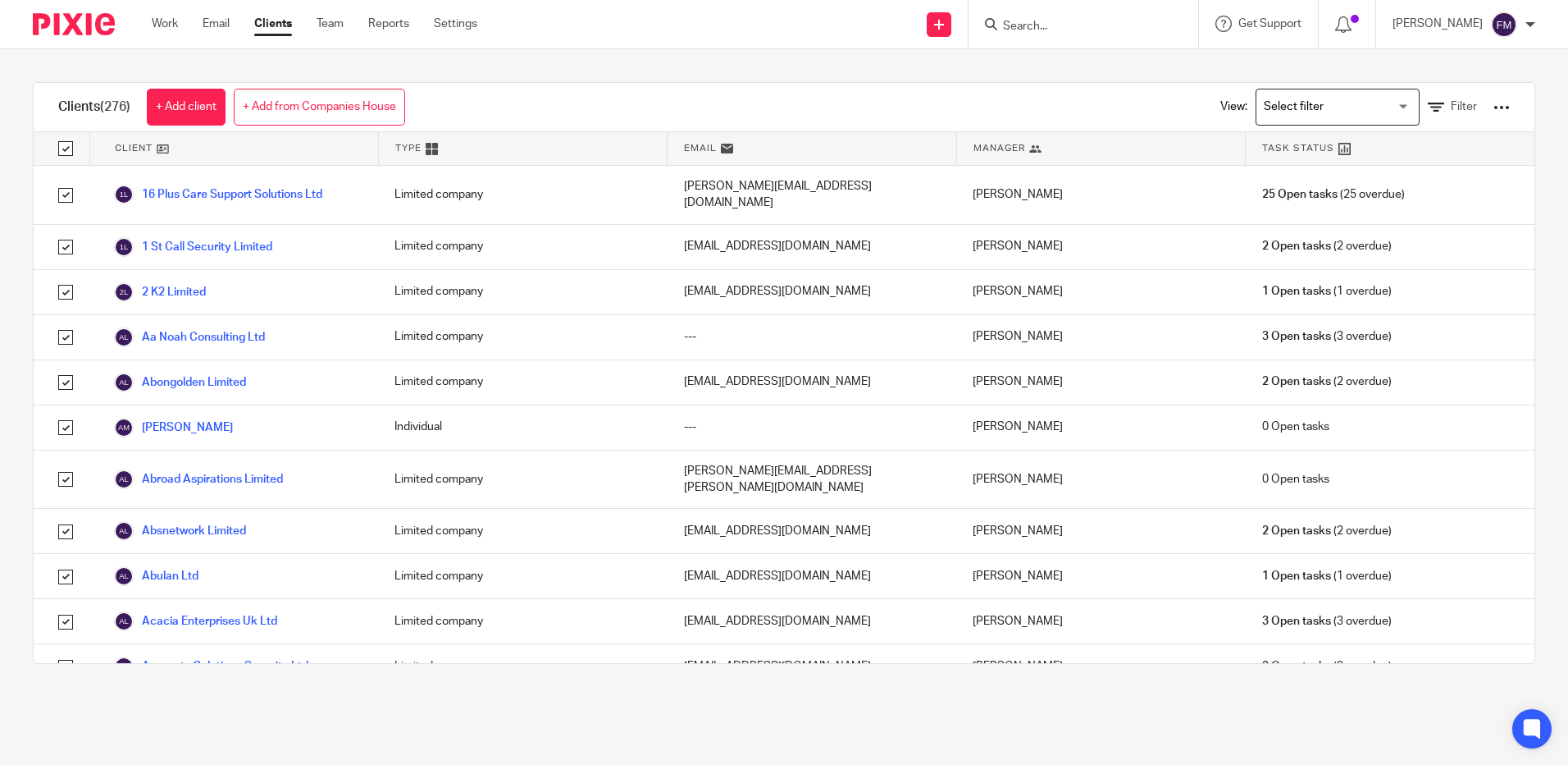
checkbox input "true"
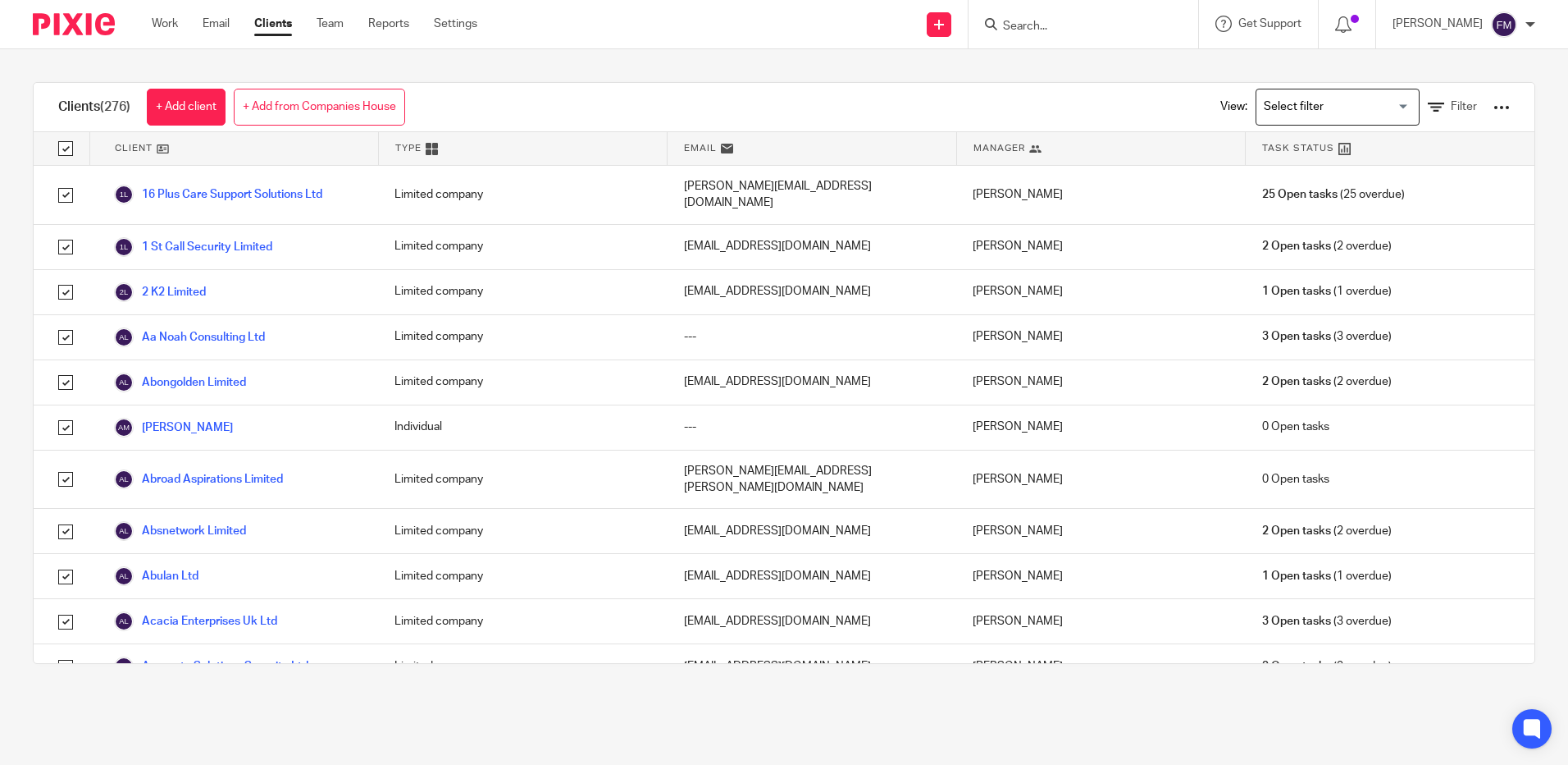
checkbox input "true"
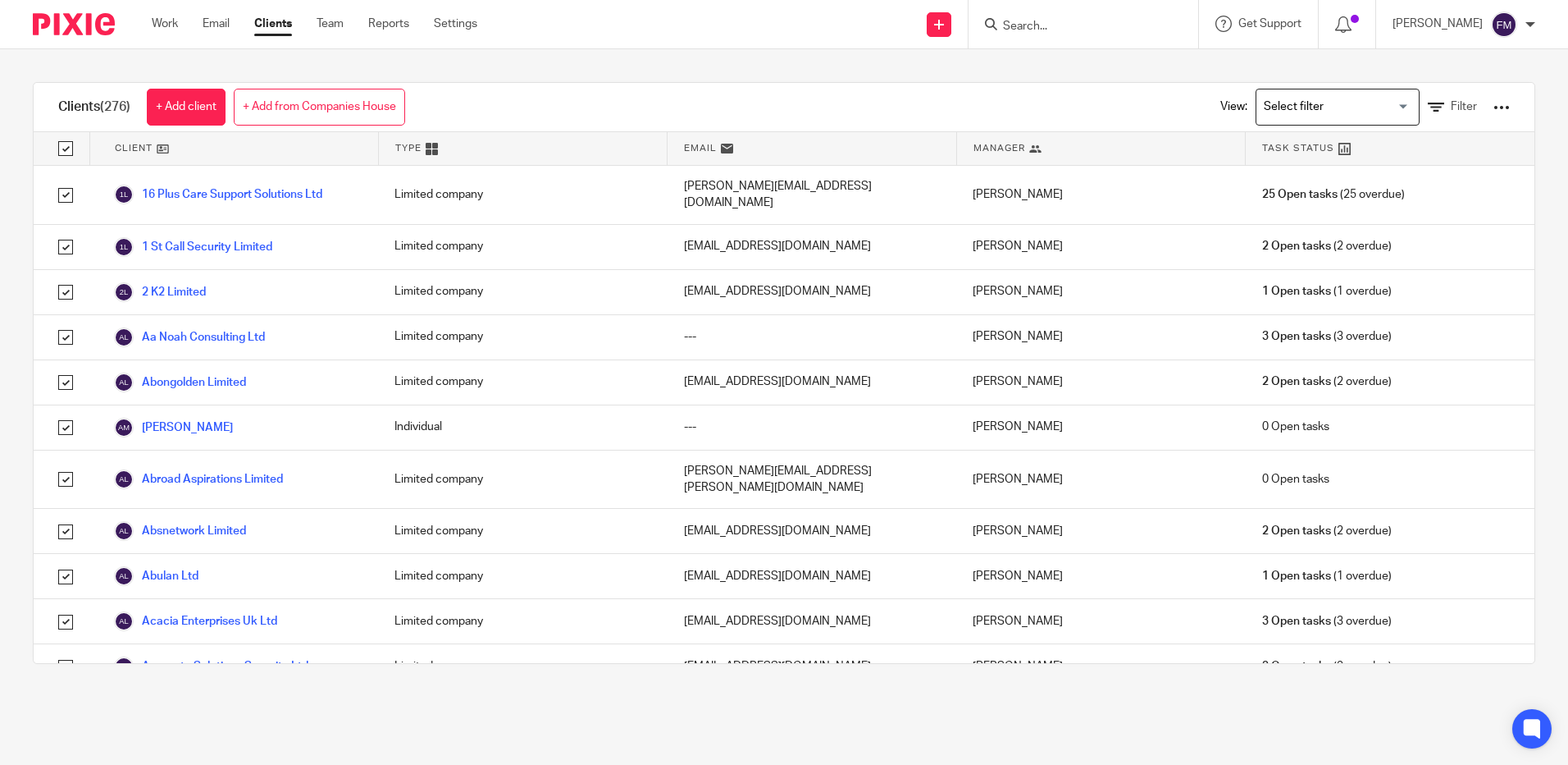
checkbox input "true"
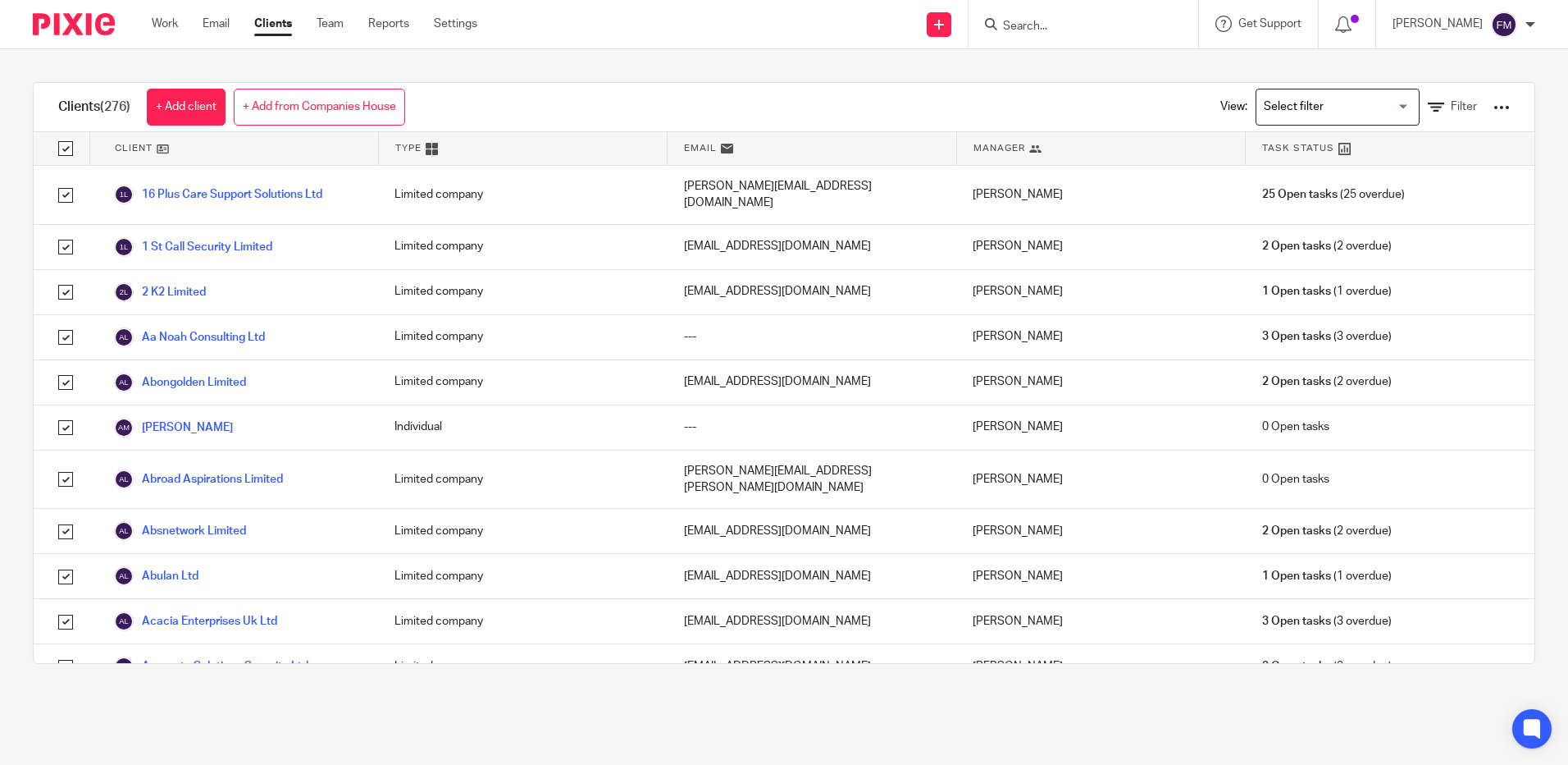
checkbox input "true"
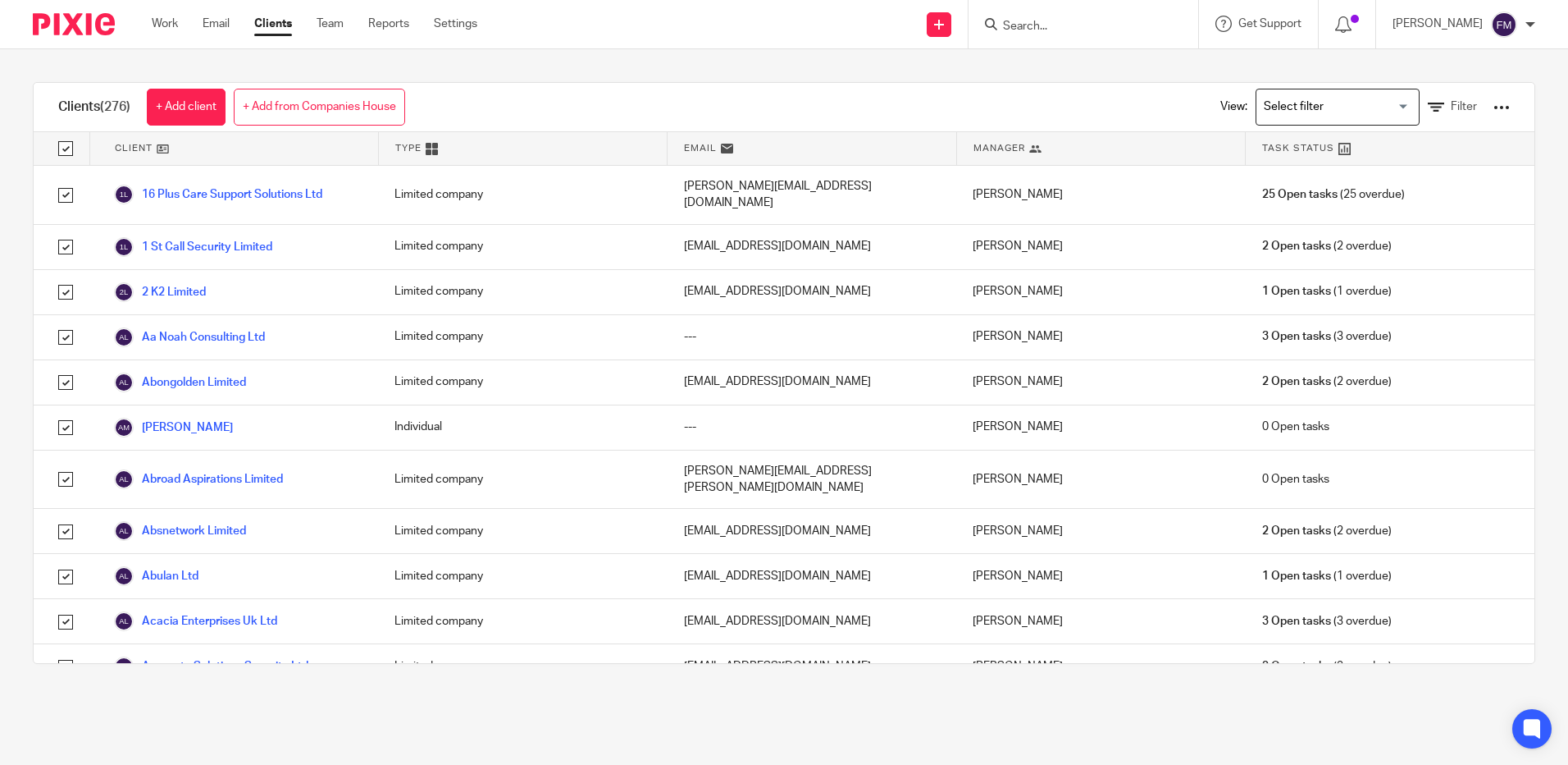
checkbox input "true"
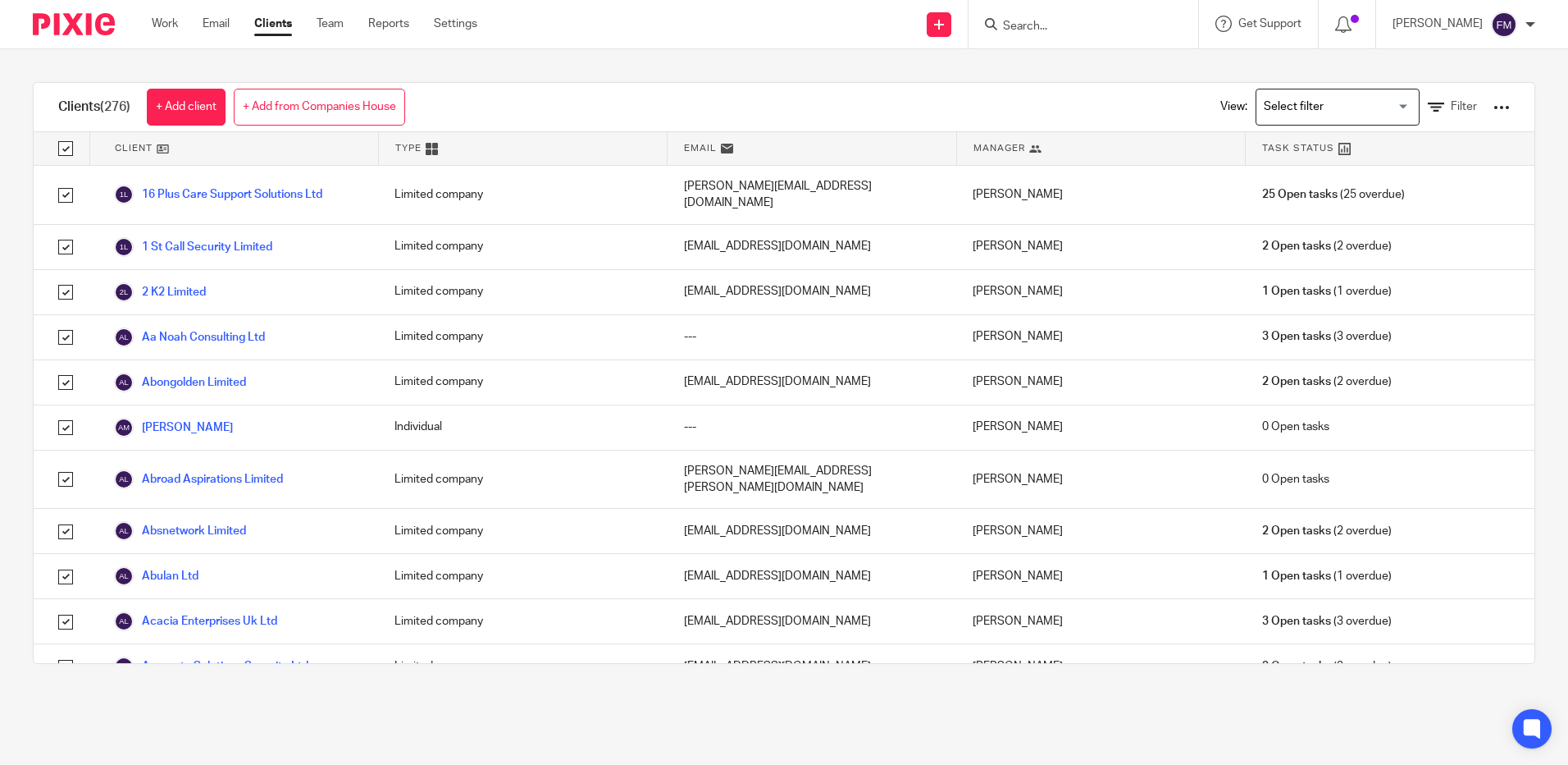
checkbox input "true"
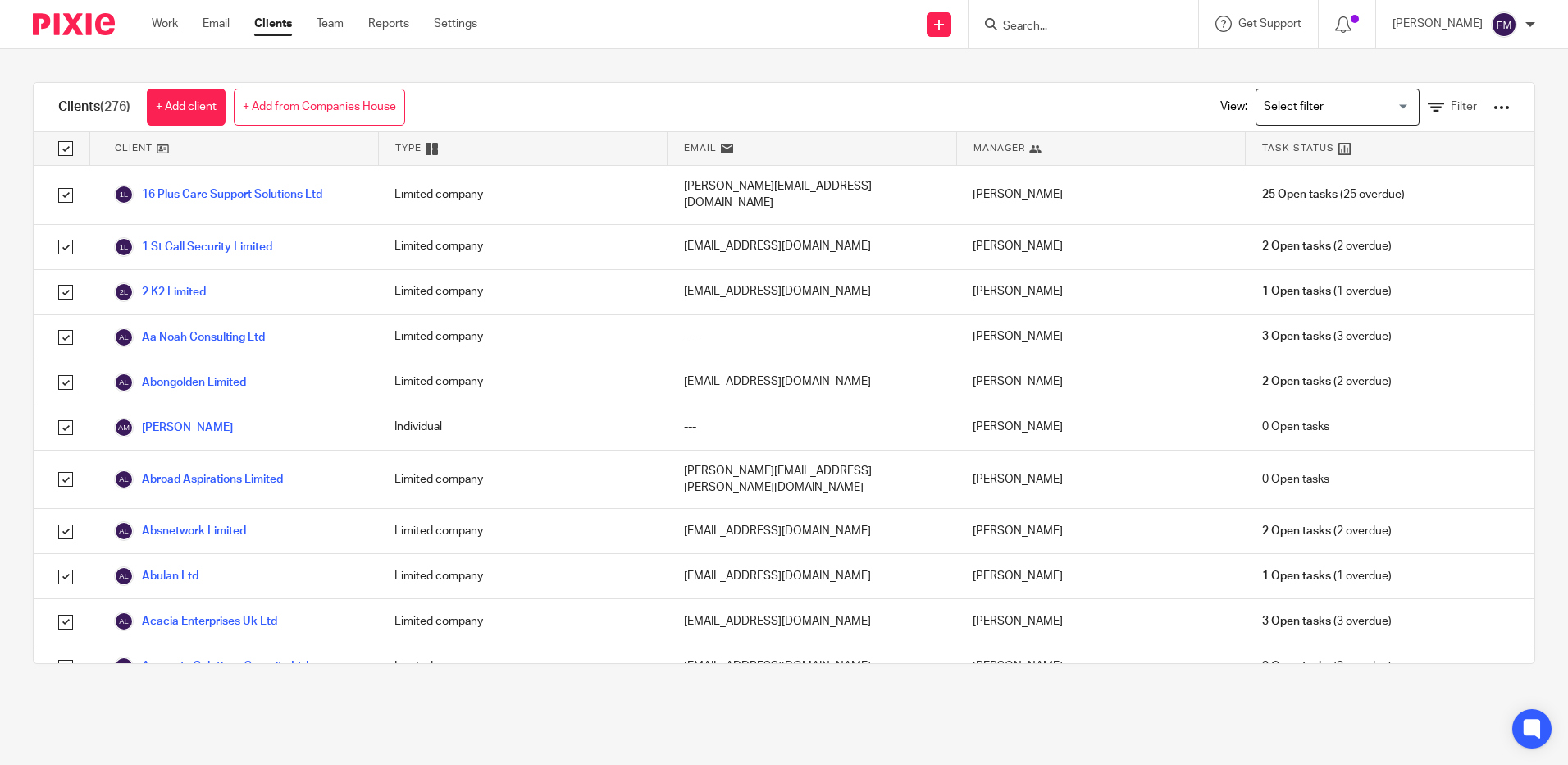
checkbox input "true"
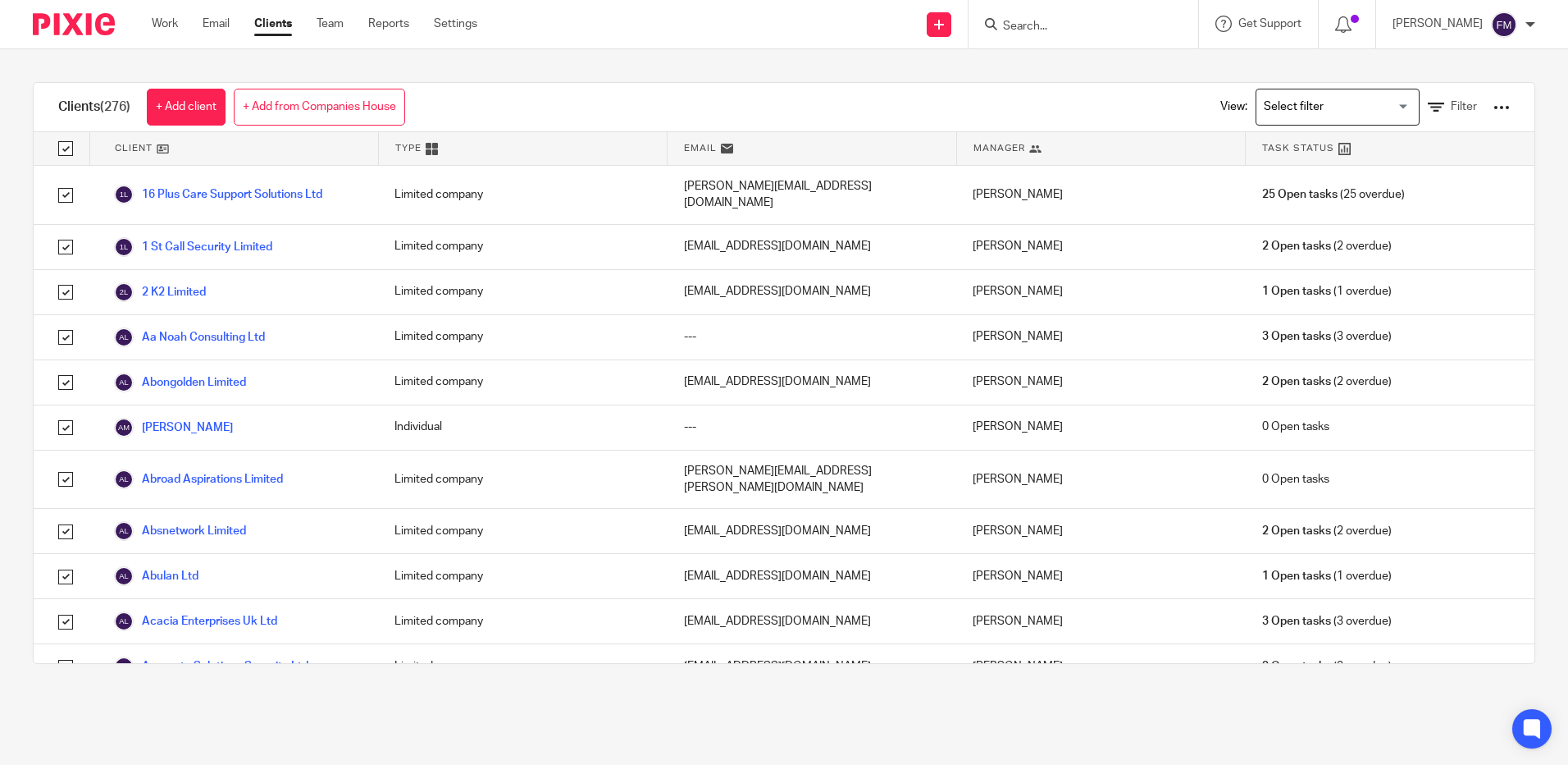
checkbox input "true"
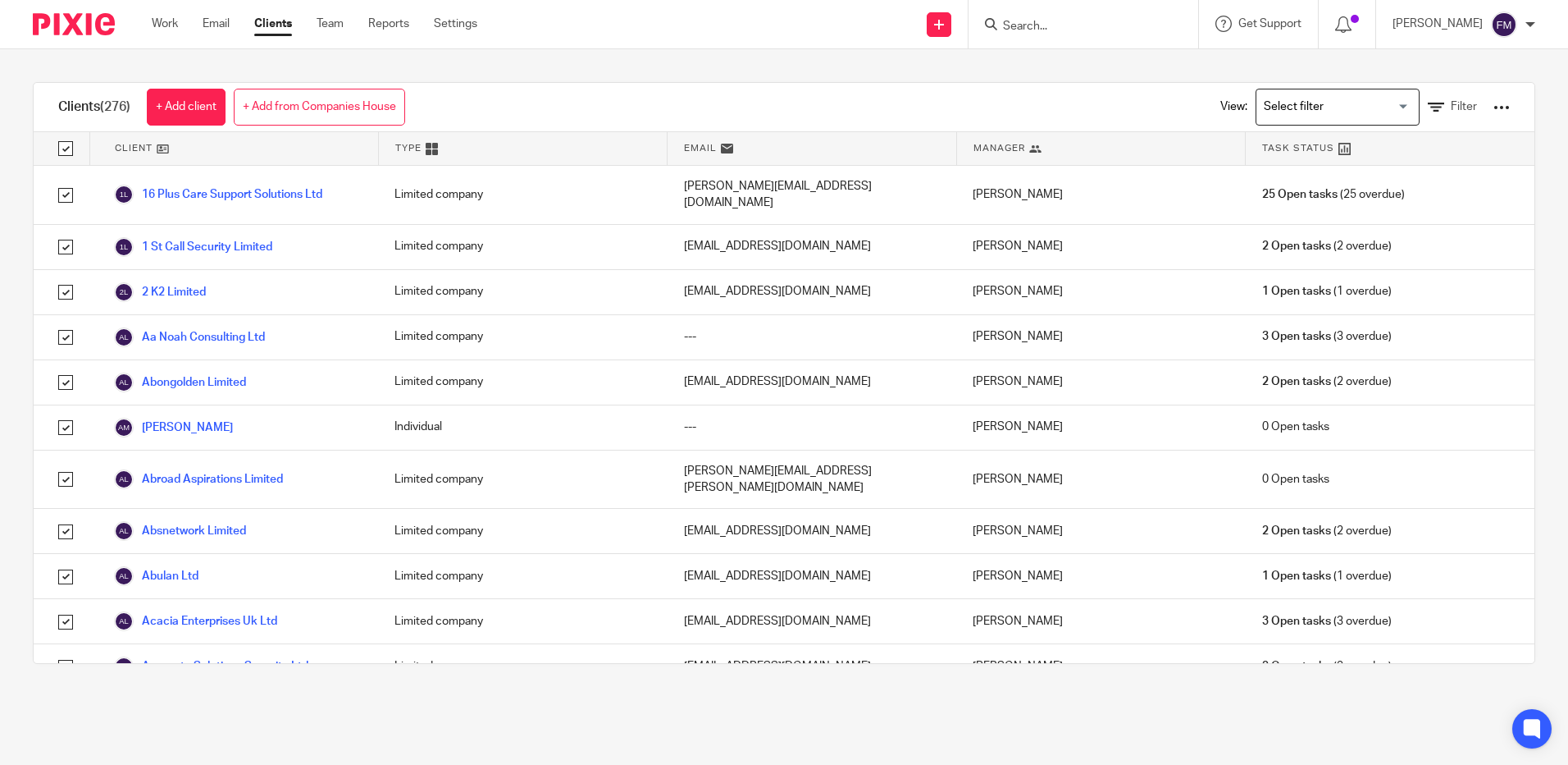
checkbox input "true"
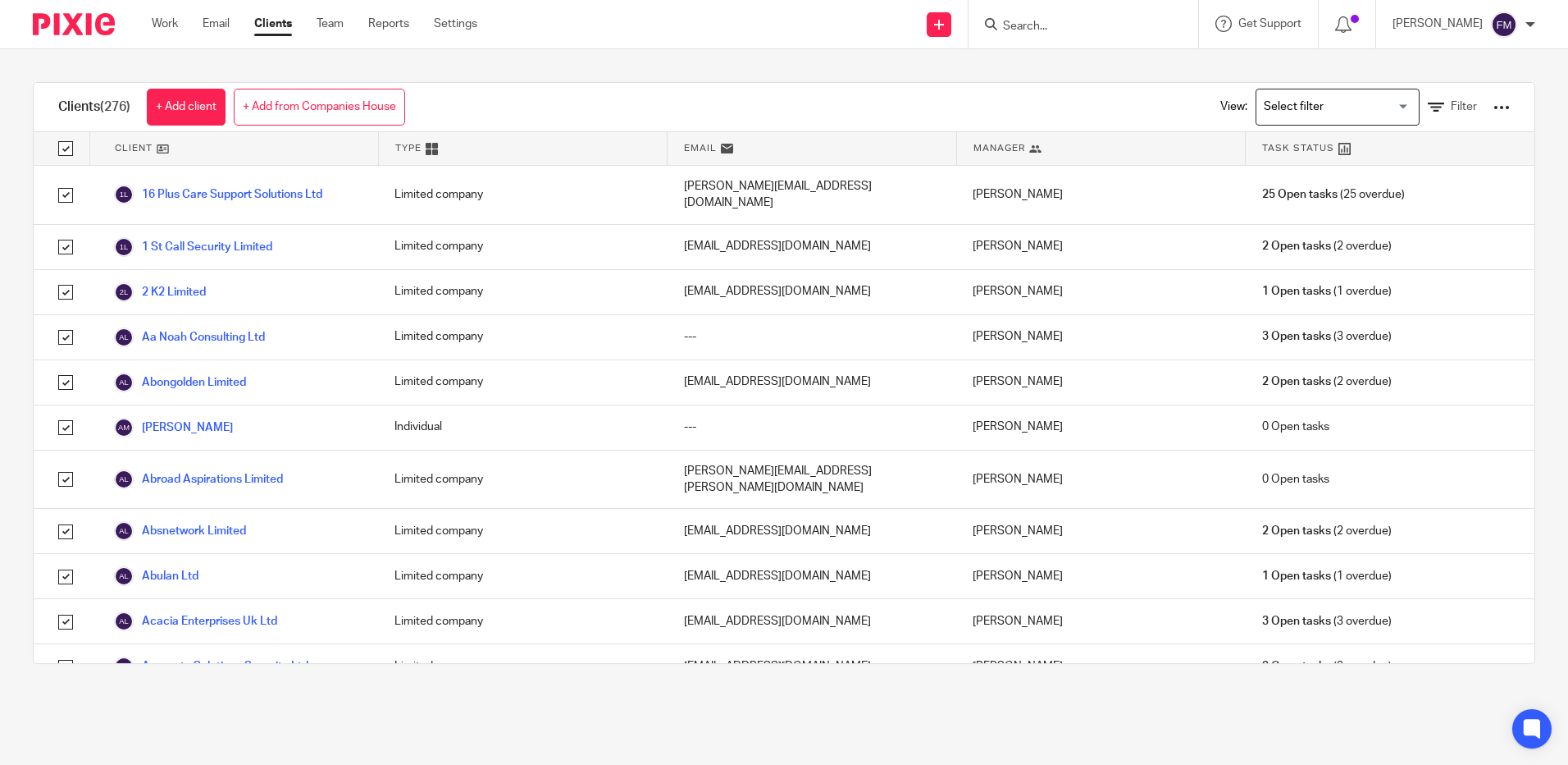
checkbox input "true"
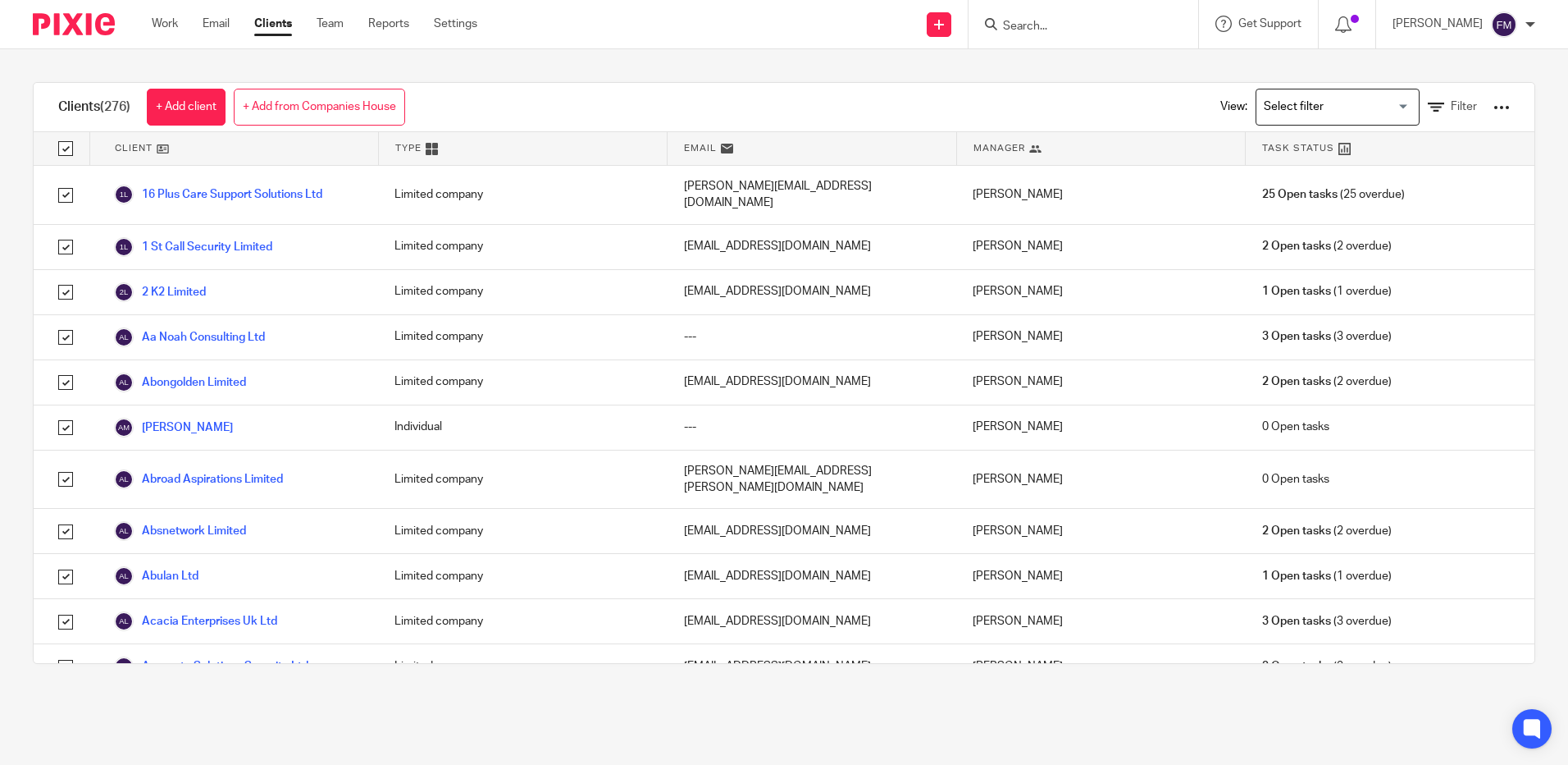
checkbox input "true"
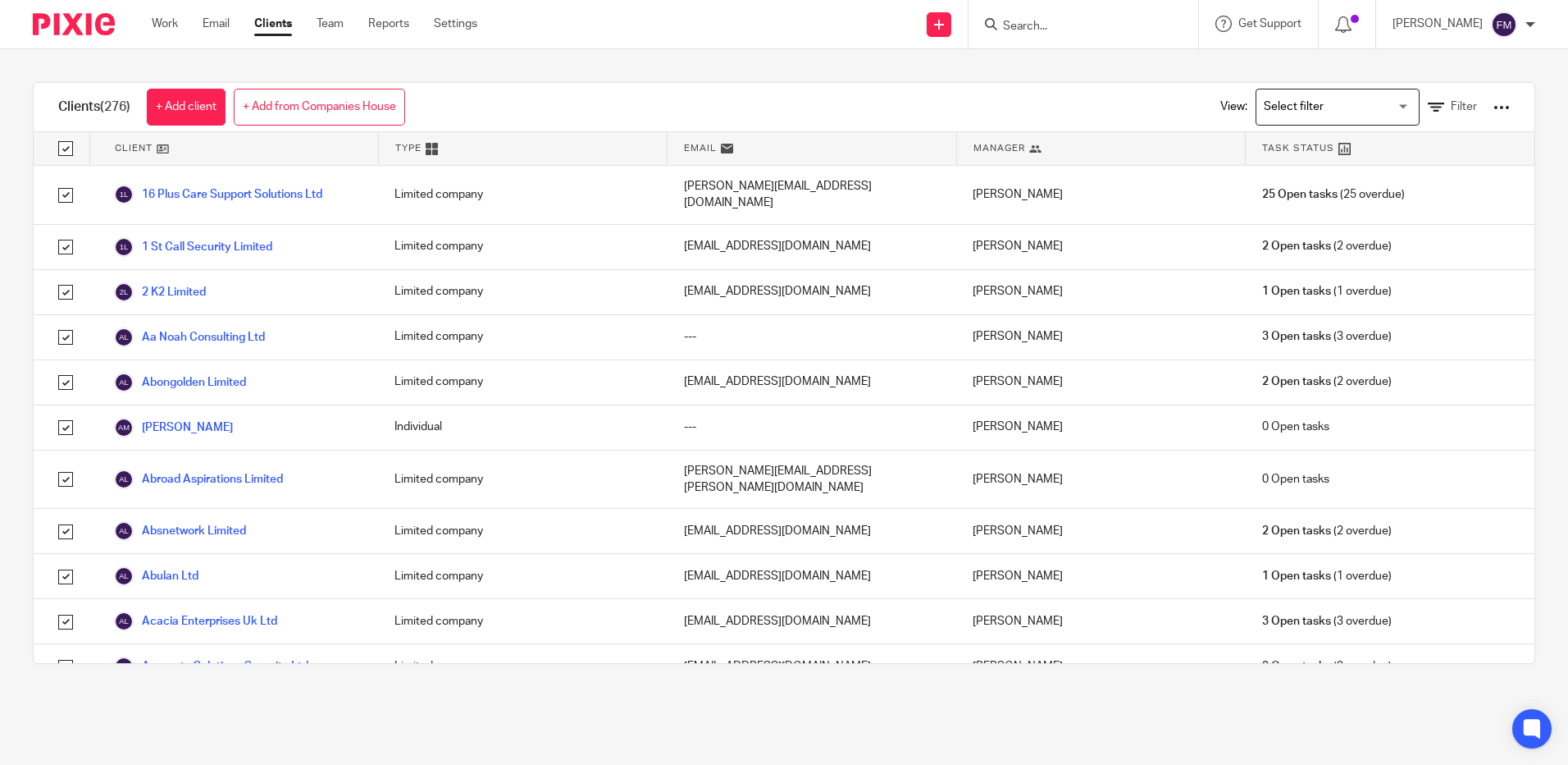
checkbox input "true"
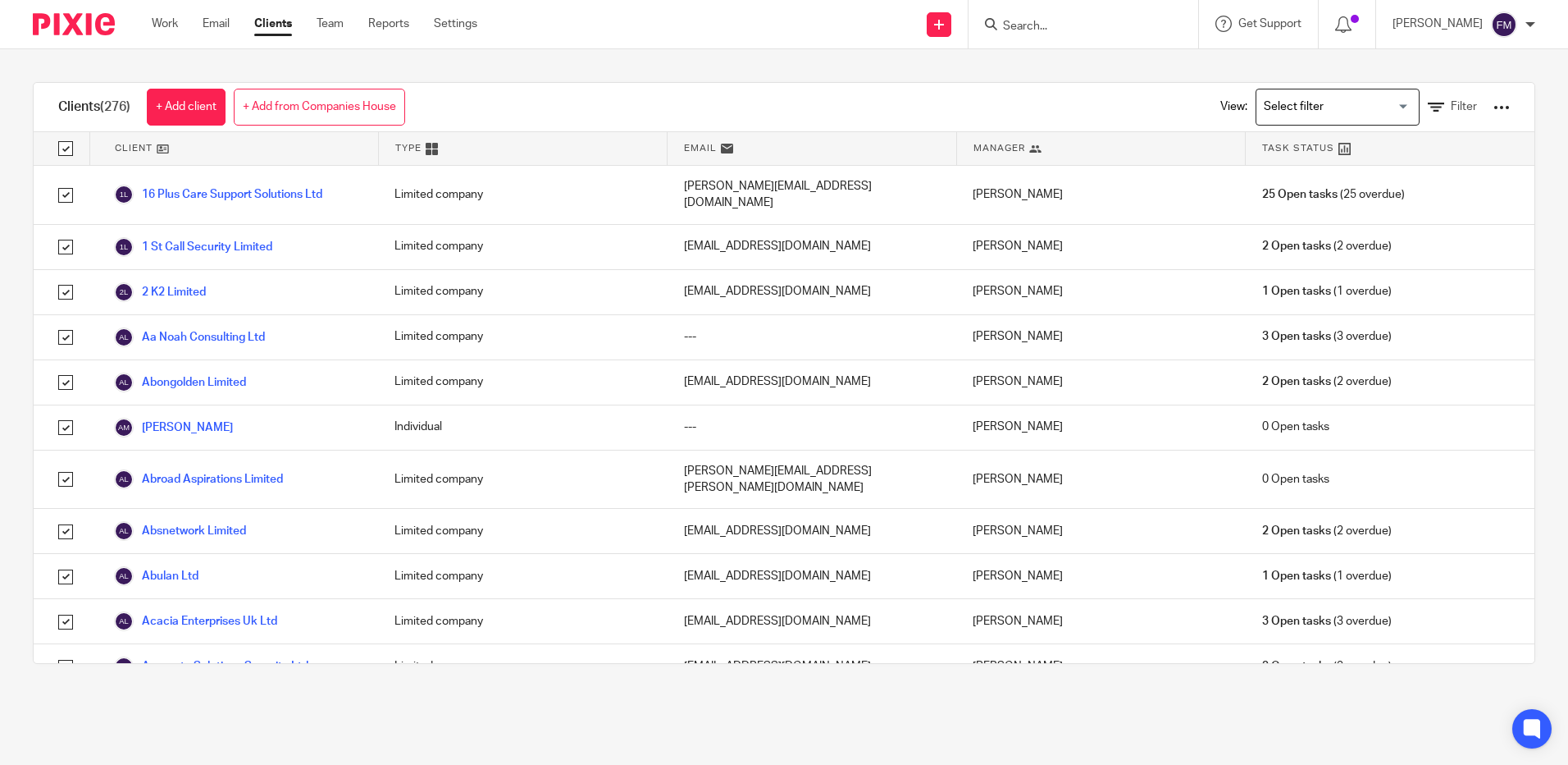
checkbox input "true"
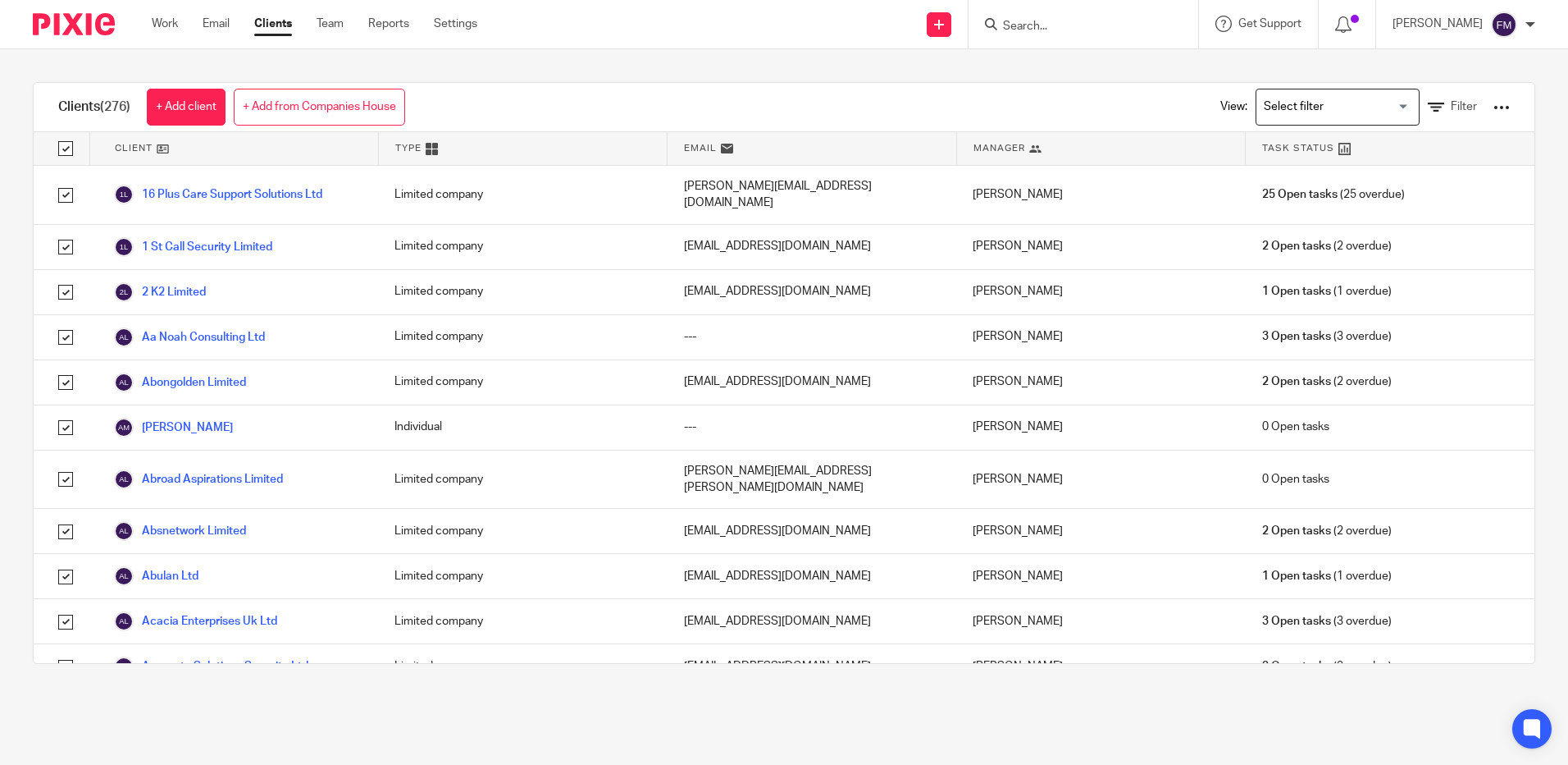
checkbox input "true"
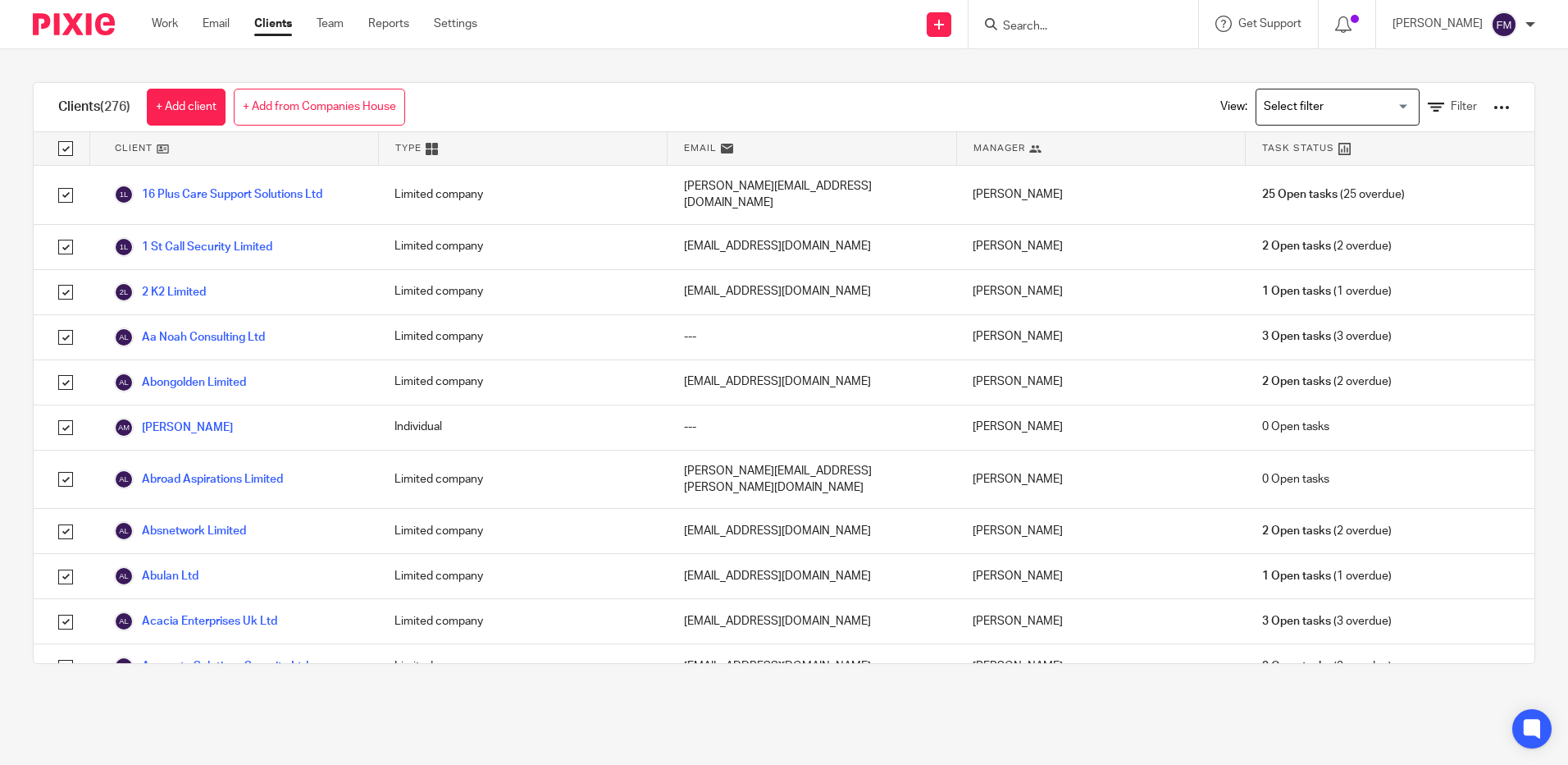
checkbox input "true"
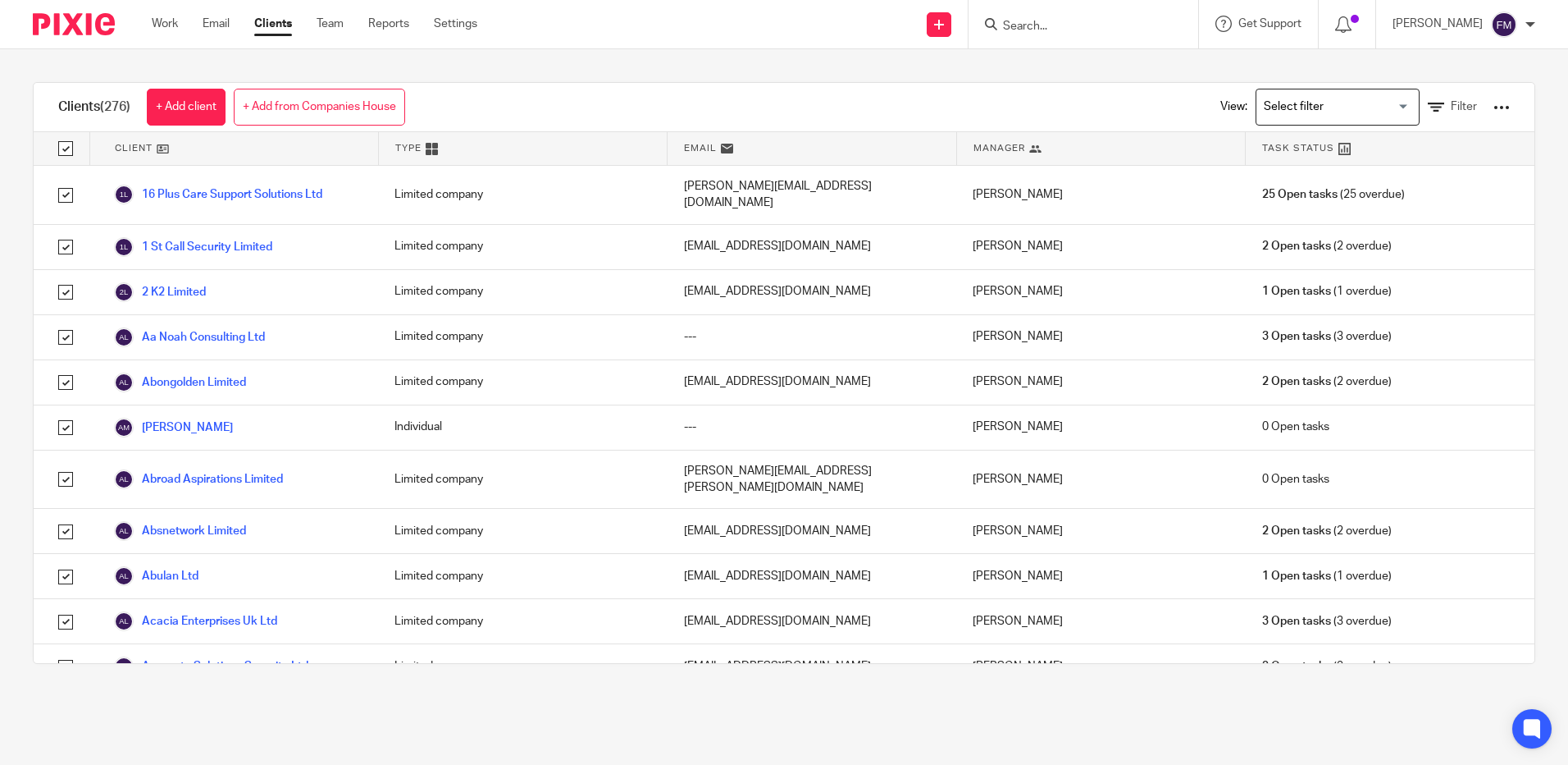
checkbox input "true"
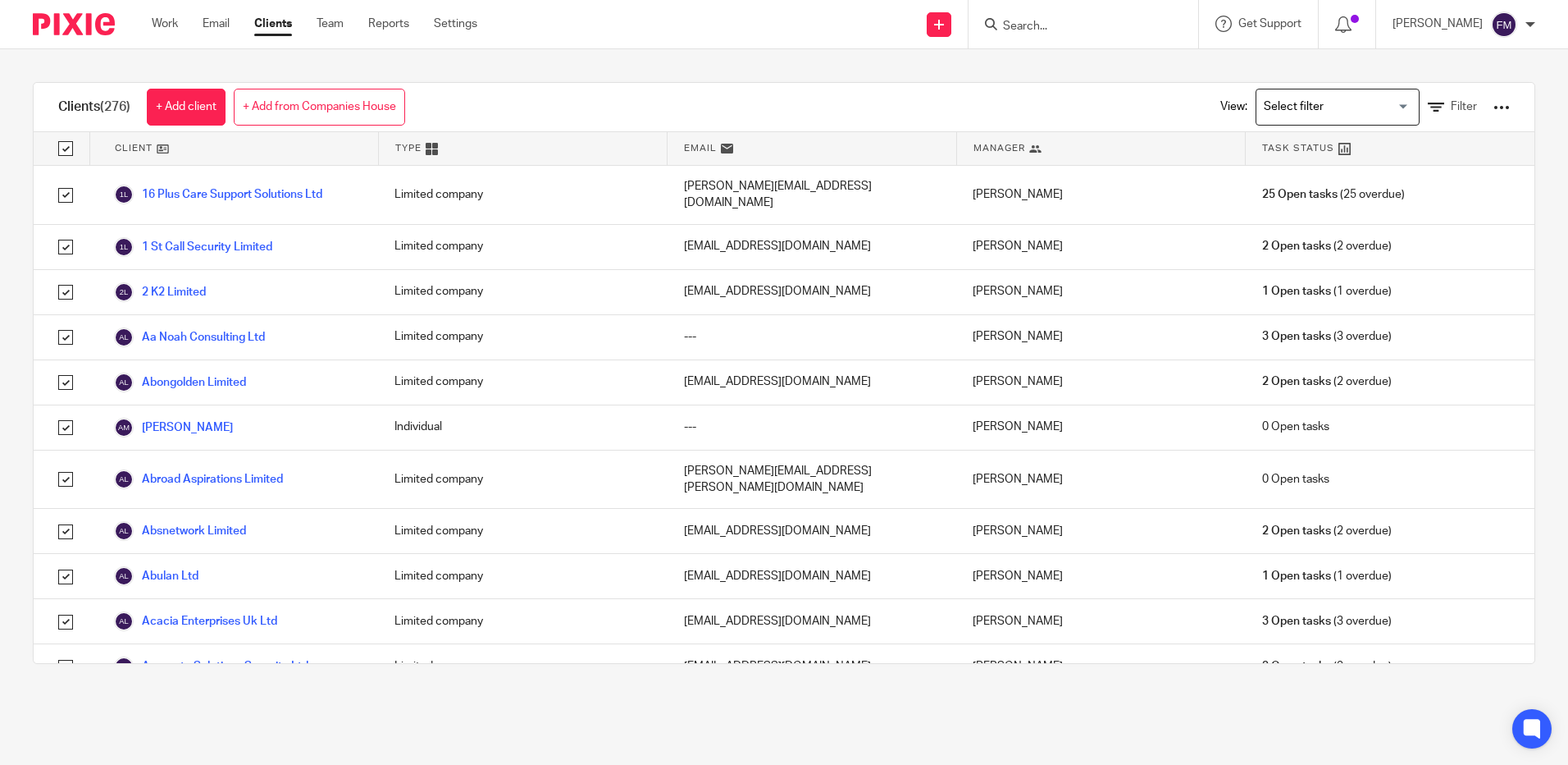
checkbox input "true"
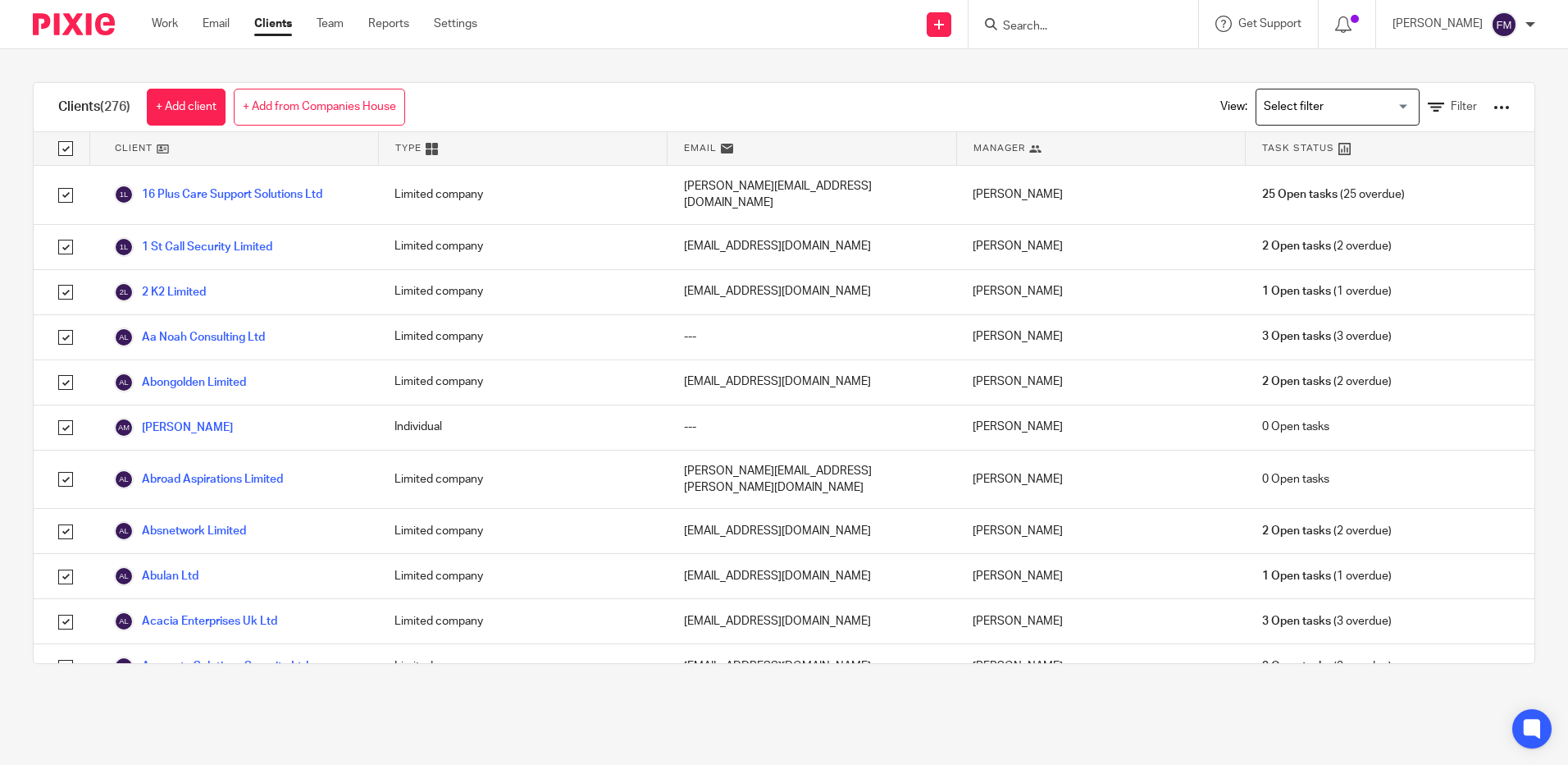
checkbox input "true"
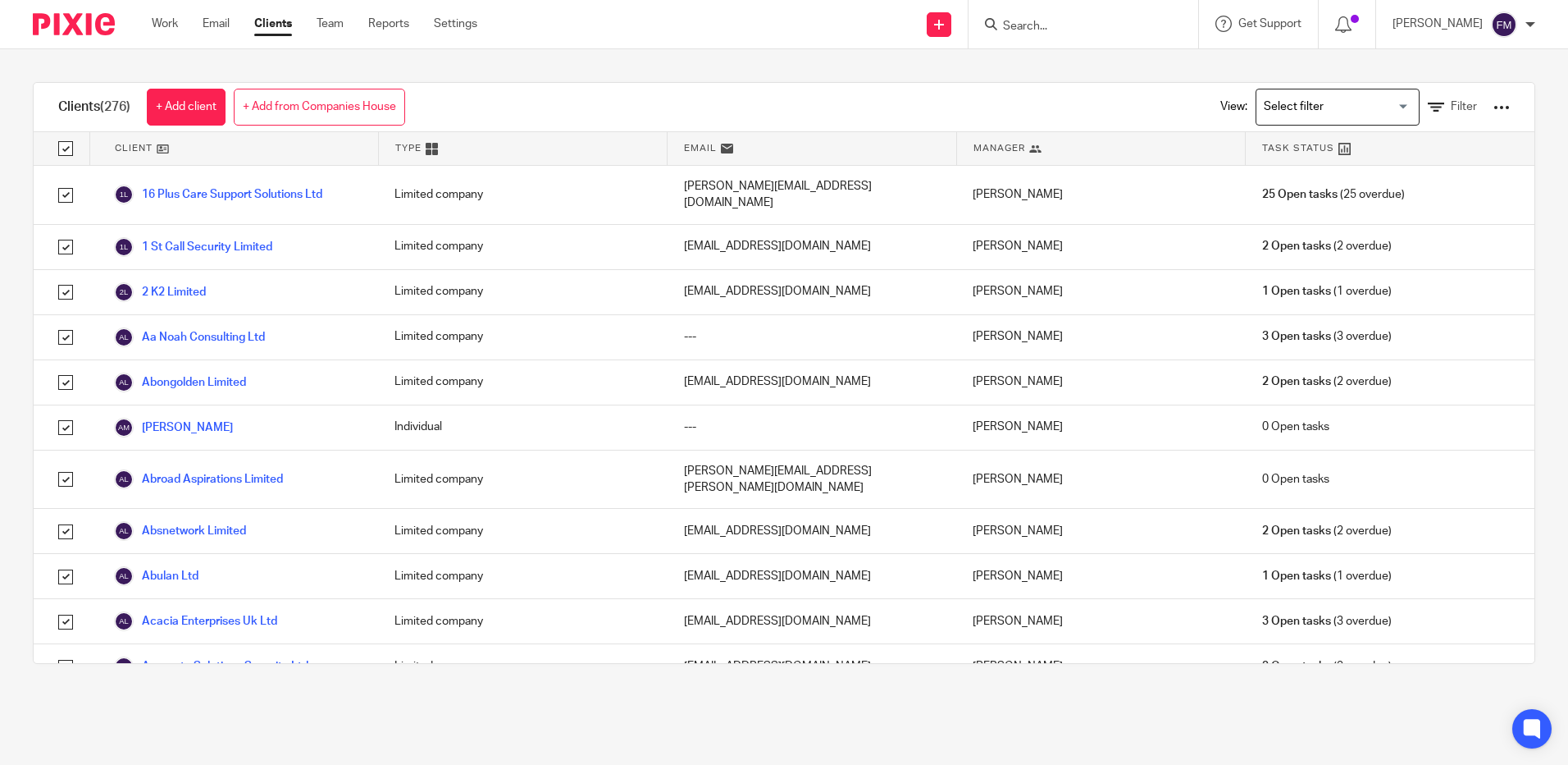
checkbox input "true"
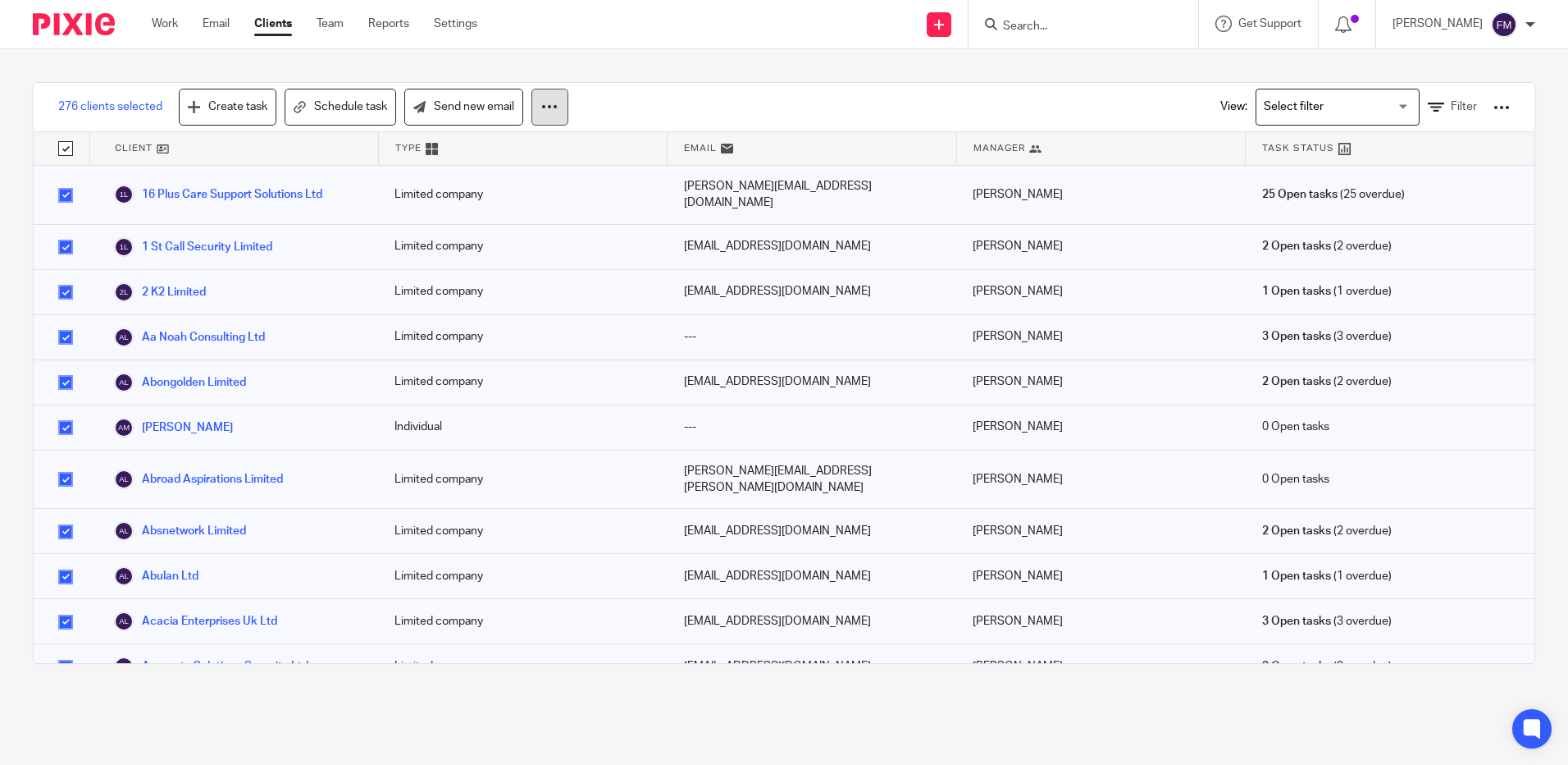
click at [549, 107] on icon at bounding box center [549, 106] width 17 height 17
click at [492, 104] on link "Send new email" at bounding box center [463, 107] width 119 height 37
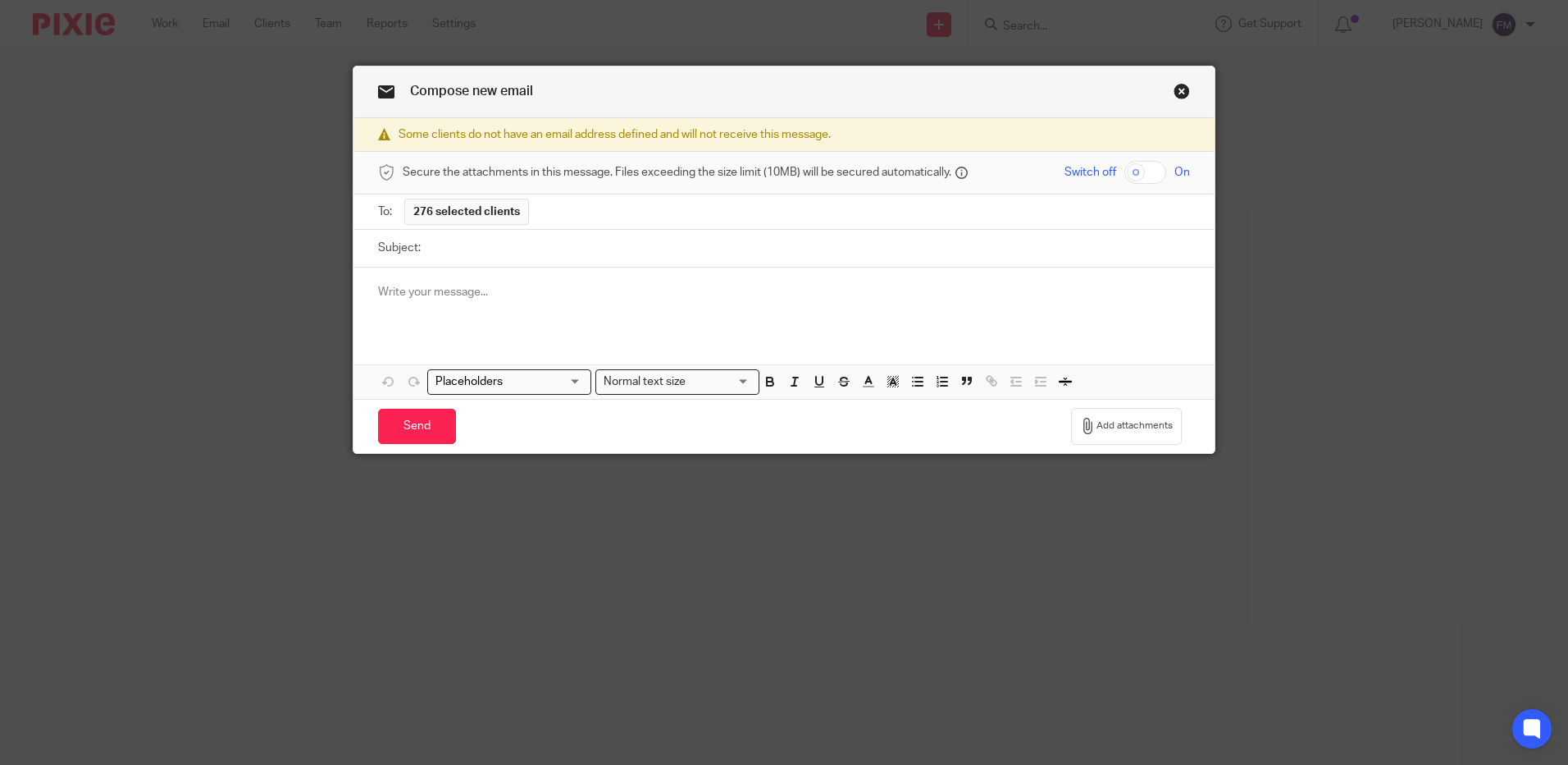
click at [531, 212] on div "To: 276 selected clients" at bounding box center [784, 211] width 812 height 34
click at [414, 289] on p at bounding box center [784, 292] width 812 height 17
click at [459, 251] on input "Subject:" at bounding box center [809, 248] width 761 height 37
type input "OUTSTANDING FEES"
click at [462, 290] on p at bounding box center [784, 292] width 812 height 17
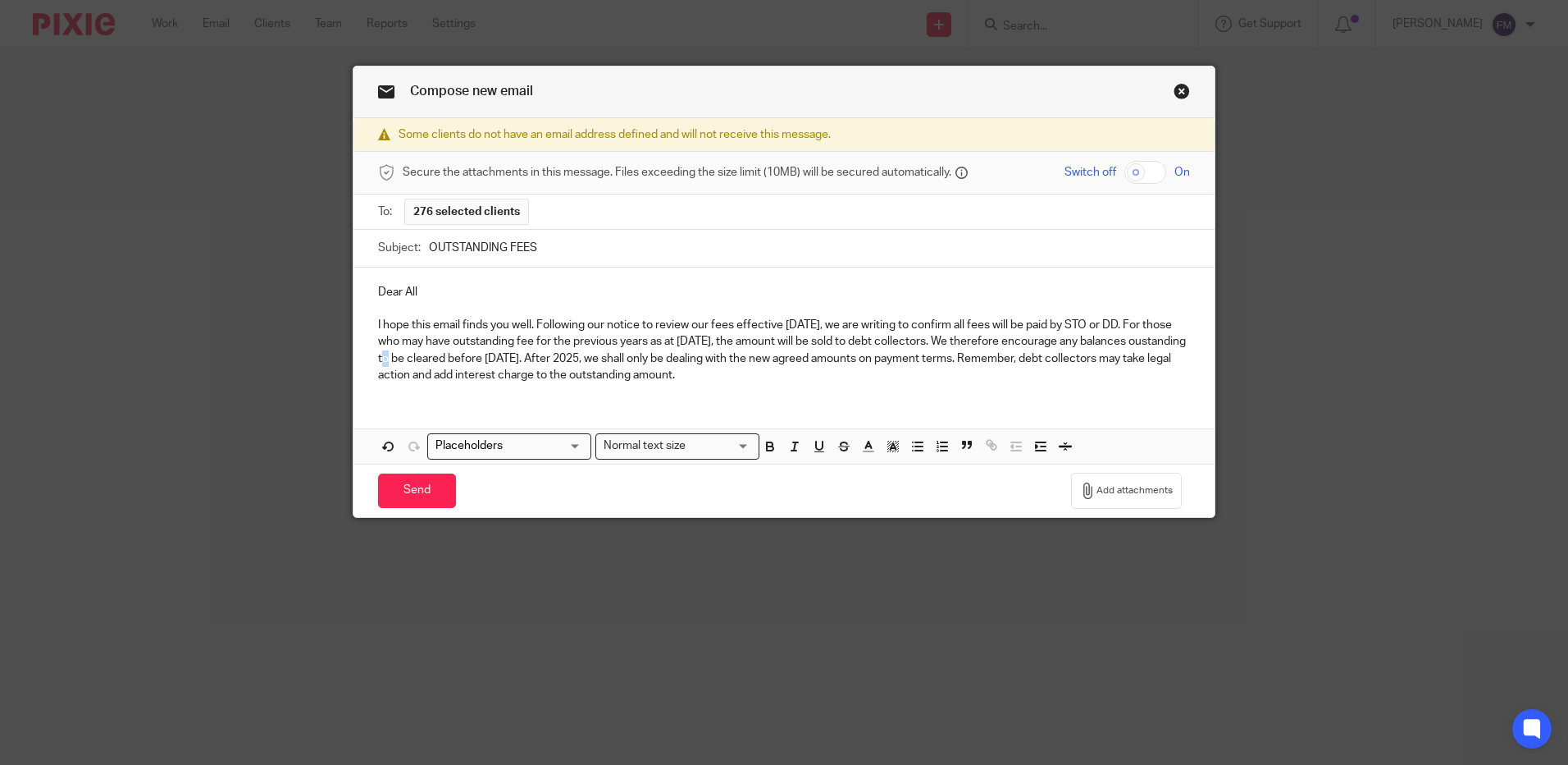
click at [447, 361] on p "I hope this email finds you well. Following our notice to review our fees effec…" at bounding box center [784, 350] width 812 height 67
drag, startPoint x: 1088, startPoint y: 325, endPoint x: 1144, endPoint y: 327, distance: 56.0
click at [1144, 327] on p "I hope this email finds you well. Following our notice to review our fees effec…" at bounding box center [784, 350] width 812 height 67
click at [1019, 389] on div "Dear All I hope this email finds you well. Following our notice to review our f…" at bounding box center [783, 331] width 861 height 129
drag, startPoint x: 361, startPoint y: 375, endPoint x: 888, endPoint y: 414, distance: 528.4
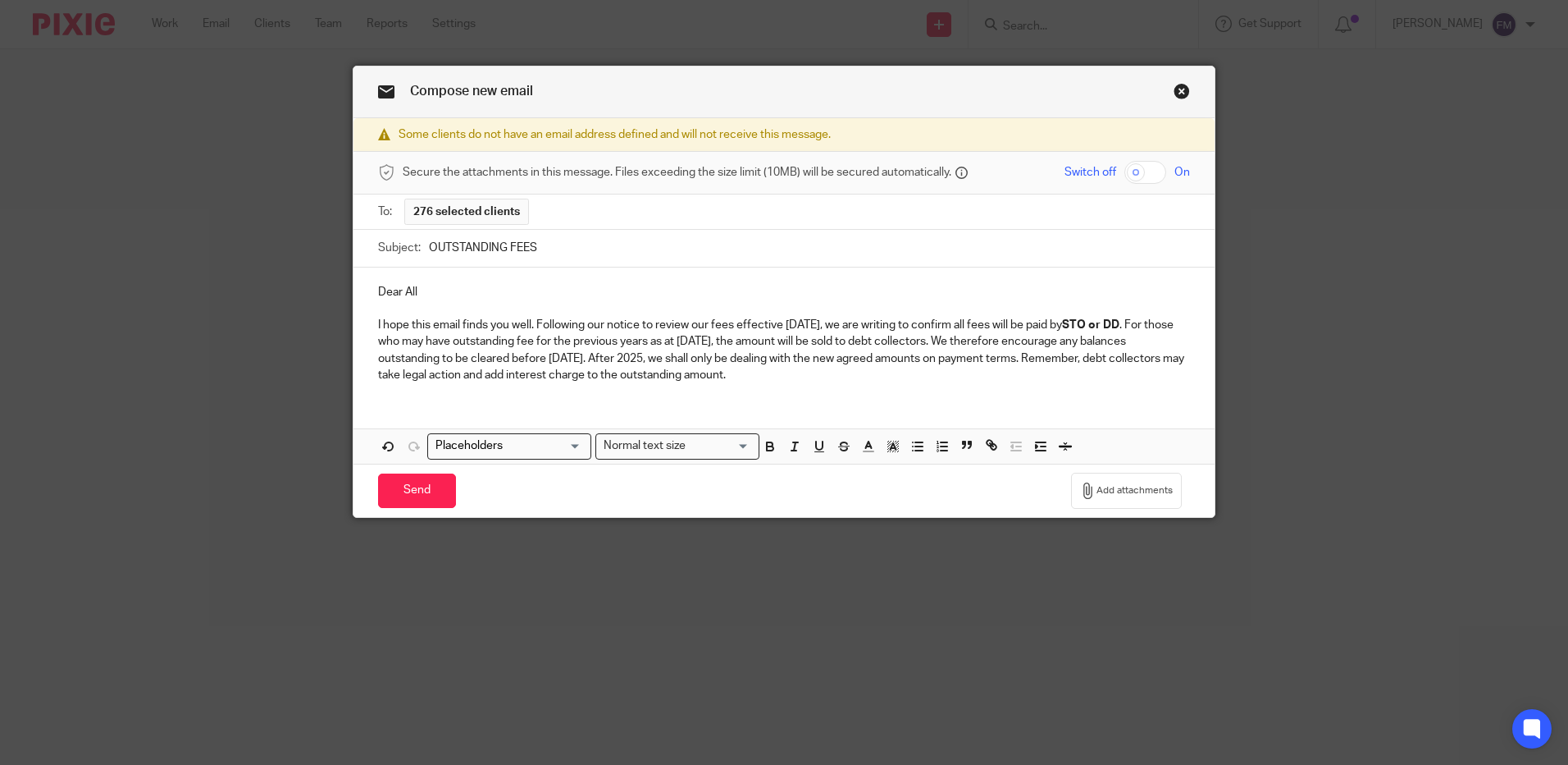
click at [888, 414] on div "Dear All I hope this email finds you well. Following our notice to review our f…" at bounding box center [783, 365] width 861 height 196
click at [766, 445] on icon "button" at bounding box center [769, 444] width 6 height 4
click at [851, 411] on div "Dear All I hope this email finds you well. Following our notice to review our f…" at bounding box center [783, 365] width 861 height 196
click at [925, 376] on p "I hope this email finds you well. Following our notice to review our fees effec…" at bounding box center [784, 350] width 812 height 67
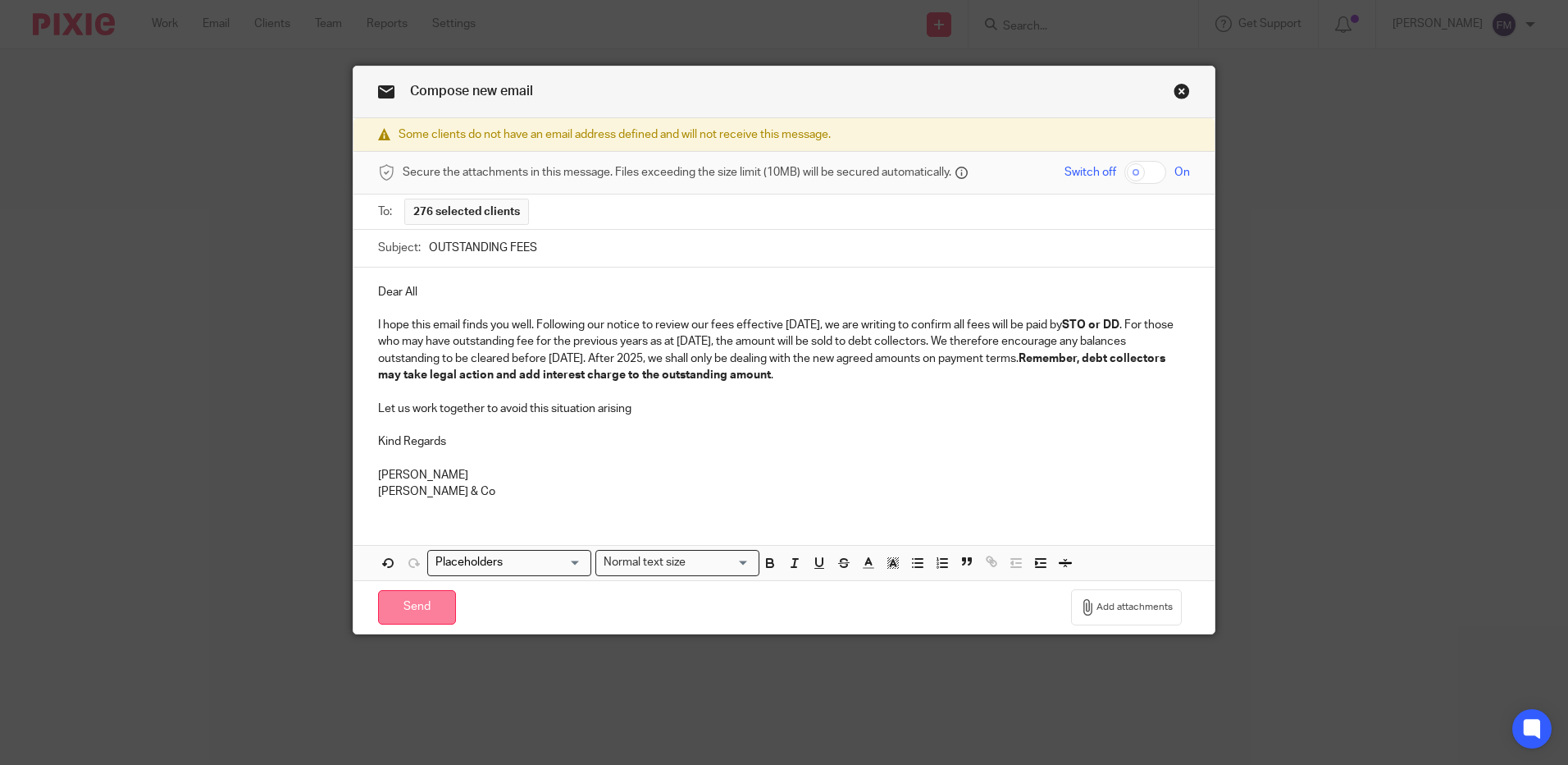
click at [416, 610] on input "Send" at bounding box center [417, 608] width 78 height 35
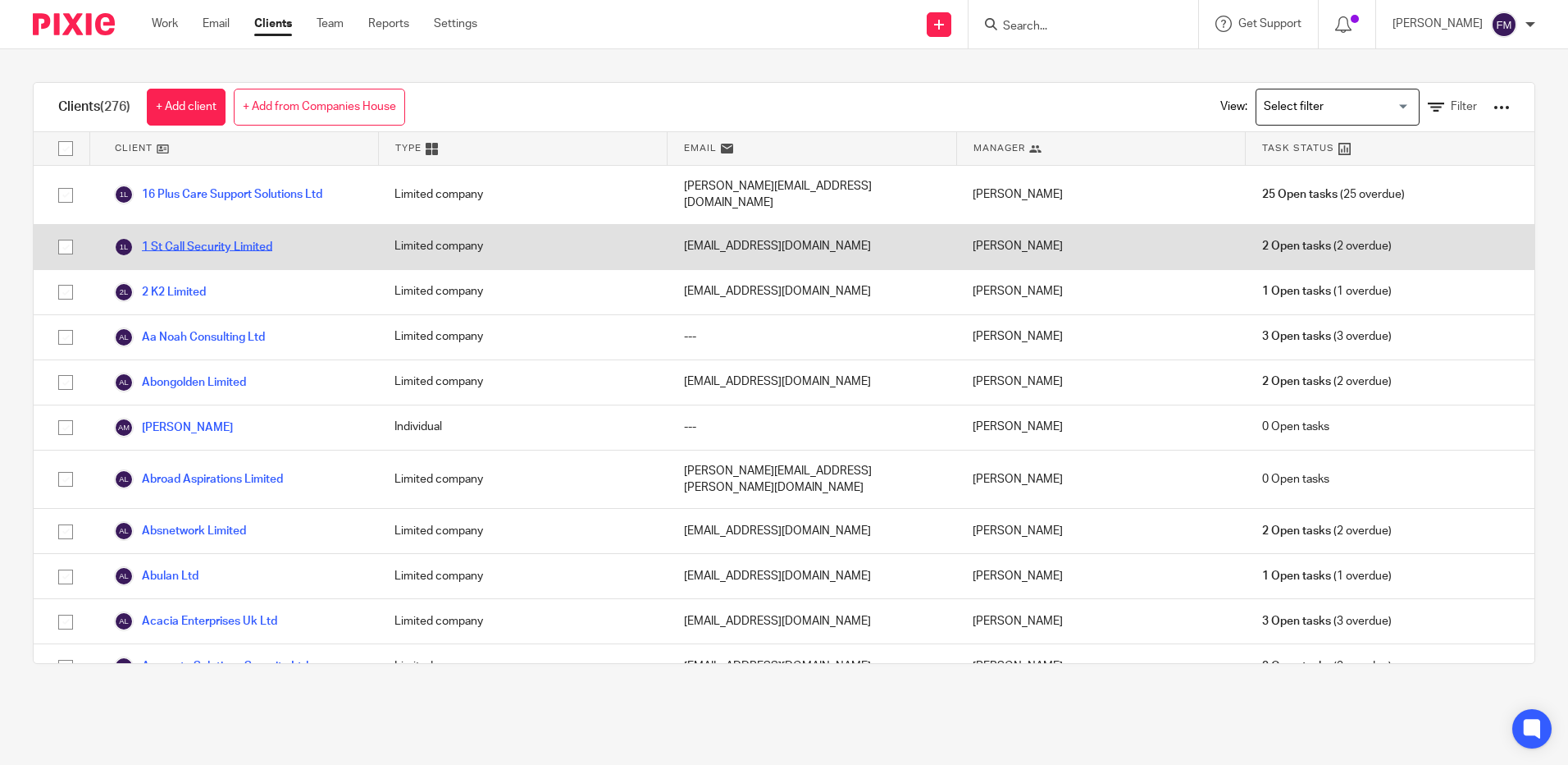
click at [254, 237] on link "1 St Call Security Limited" at bounding box center [192, 246] width 158 height 19
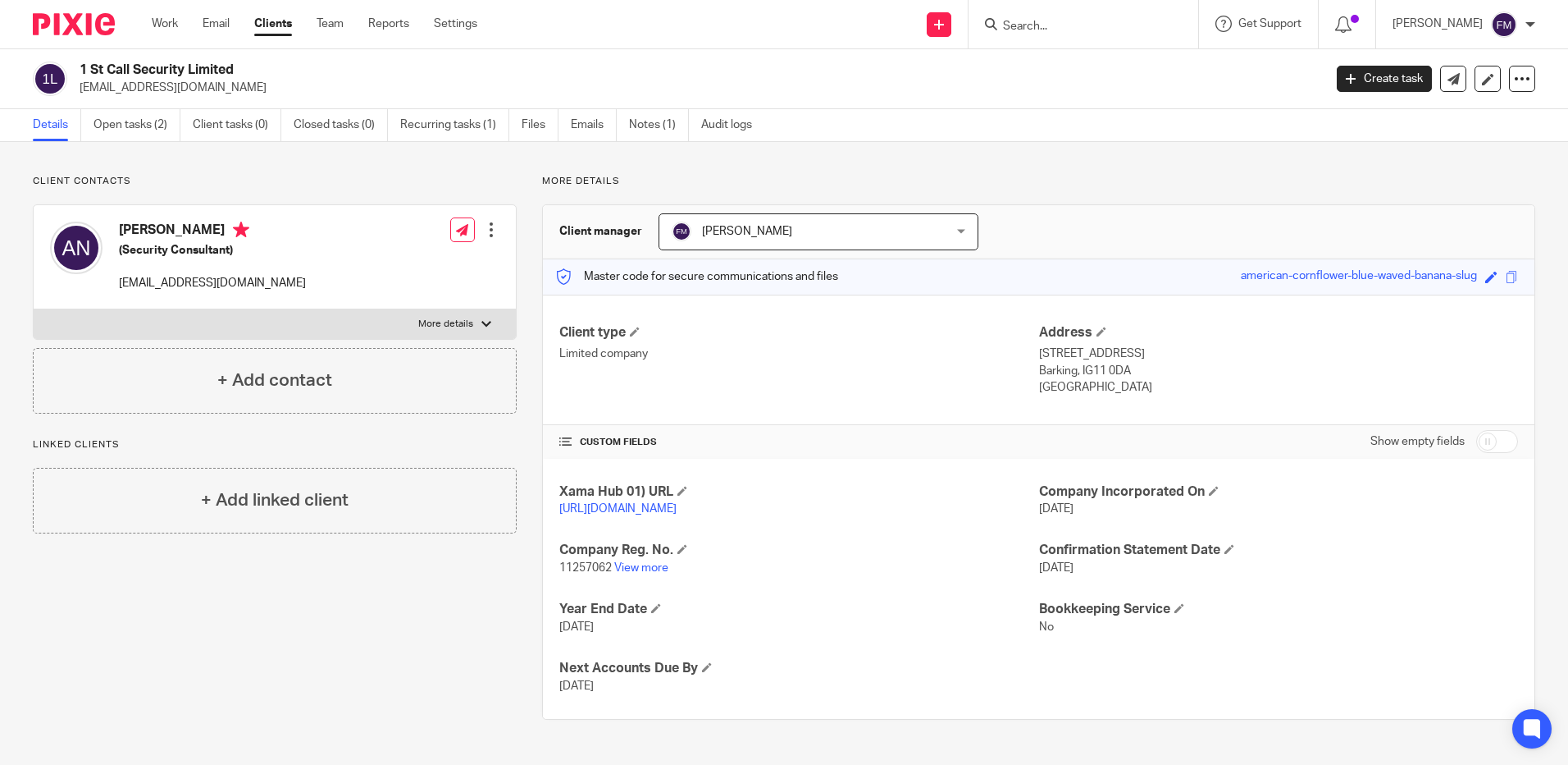
click at [268, 24] on link "Clients" at bounding box center [273, 24] width 38 height 17
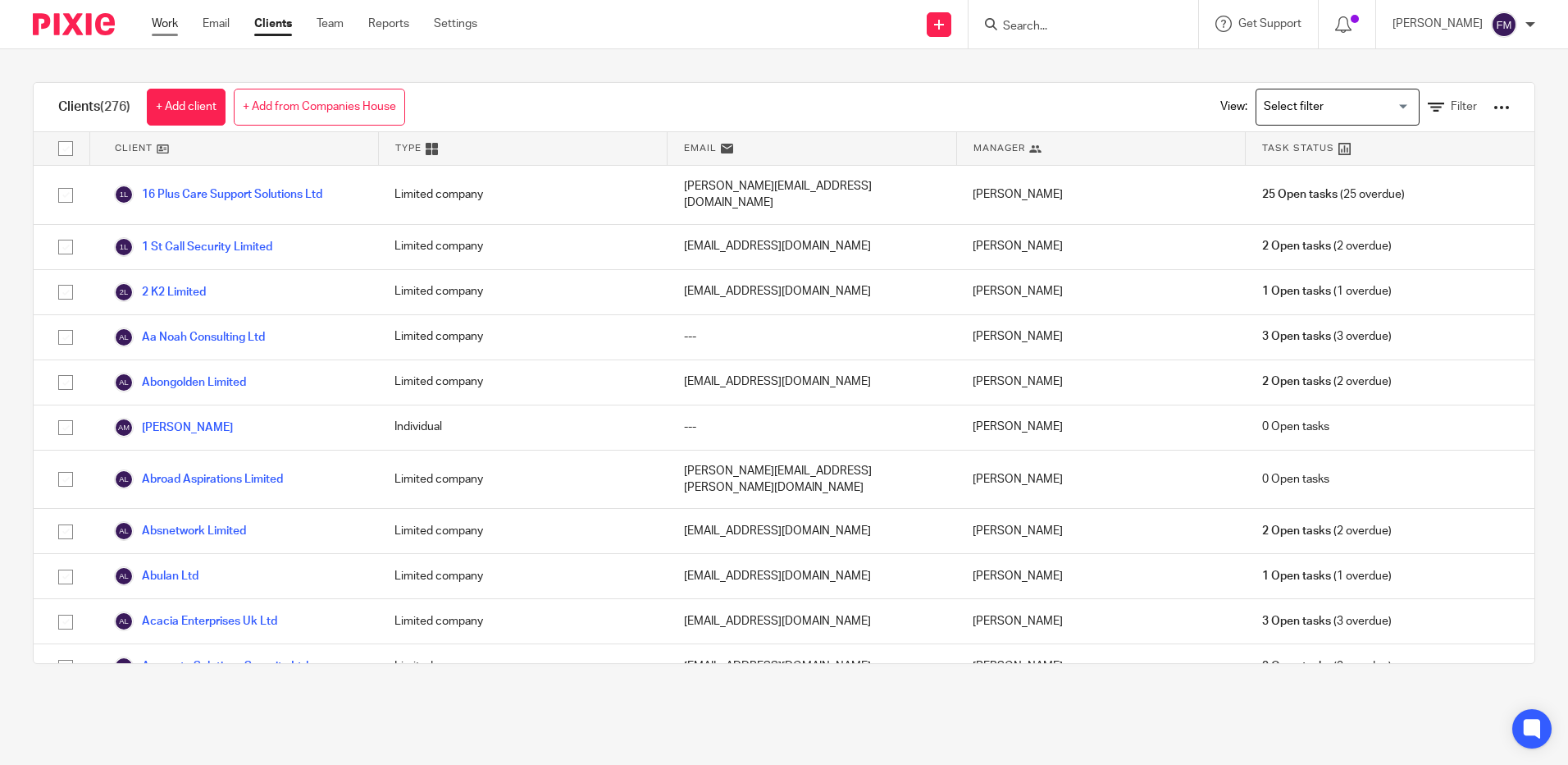
click at [170, 23] on link "Work" at bounding box center [165, 24] width 26 height 17
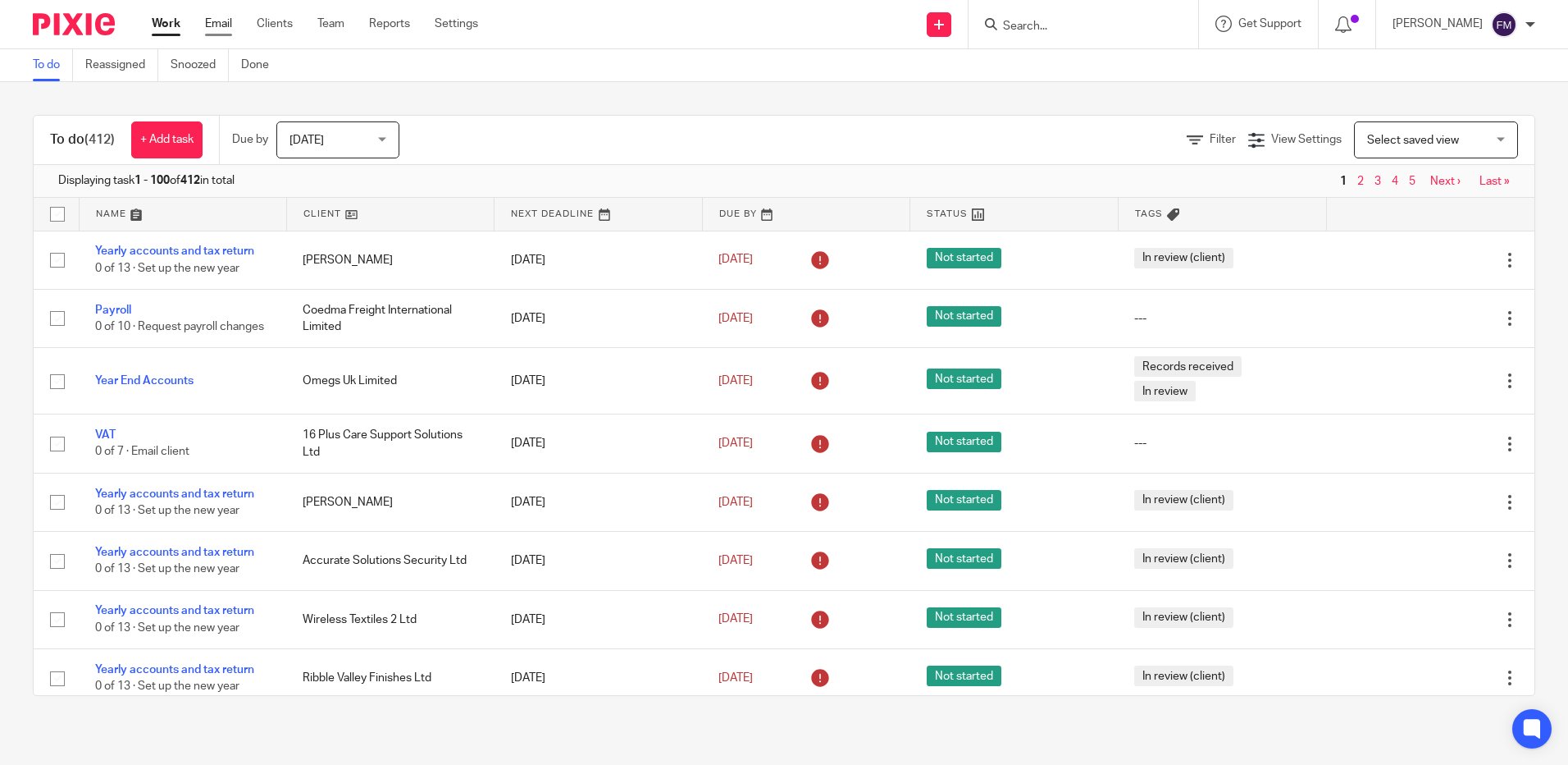
click at [222, 25] on link "Email" at bounding box center [218, 24] width 27 height 17
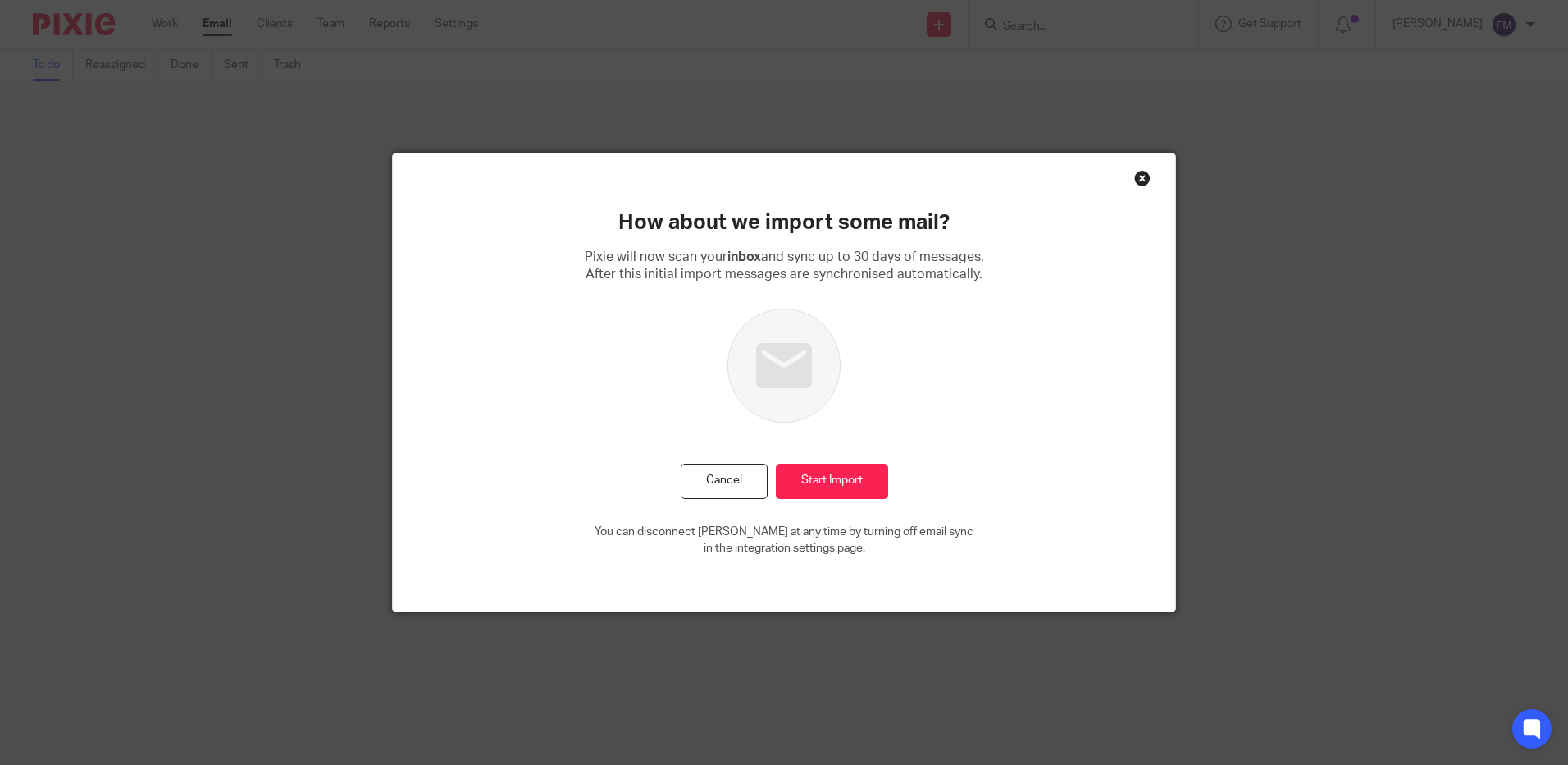
click at [1135, 179] on div "Close this dialog window" at bounding box center [1143, 179] width 17 height 17
